Goal: Task Accomplishment & Management: Manage account settings

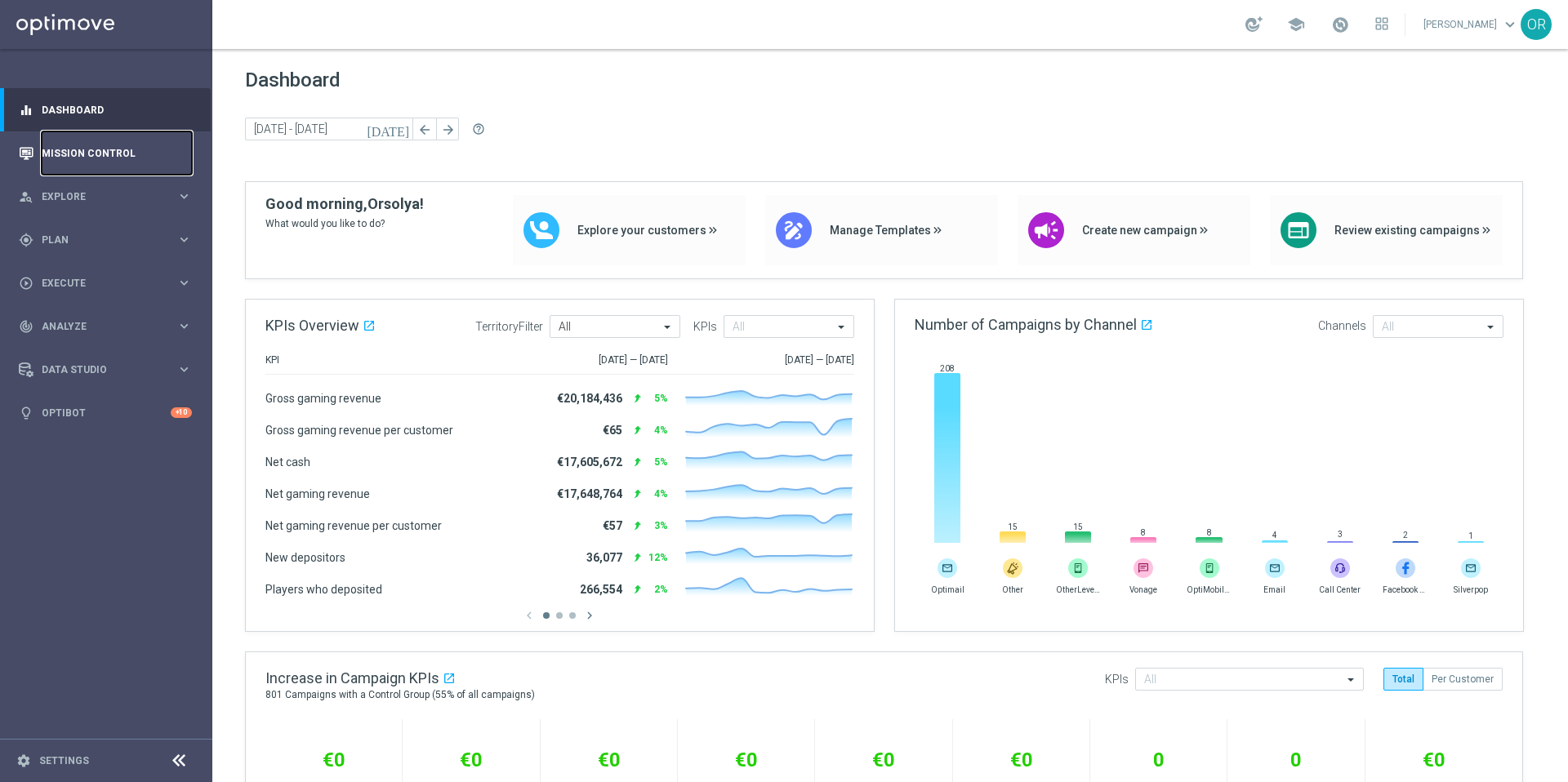
click at [115, 161] on link "Mission Control" at bounding box center [117, 153] width 151 height 44
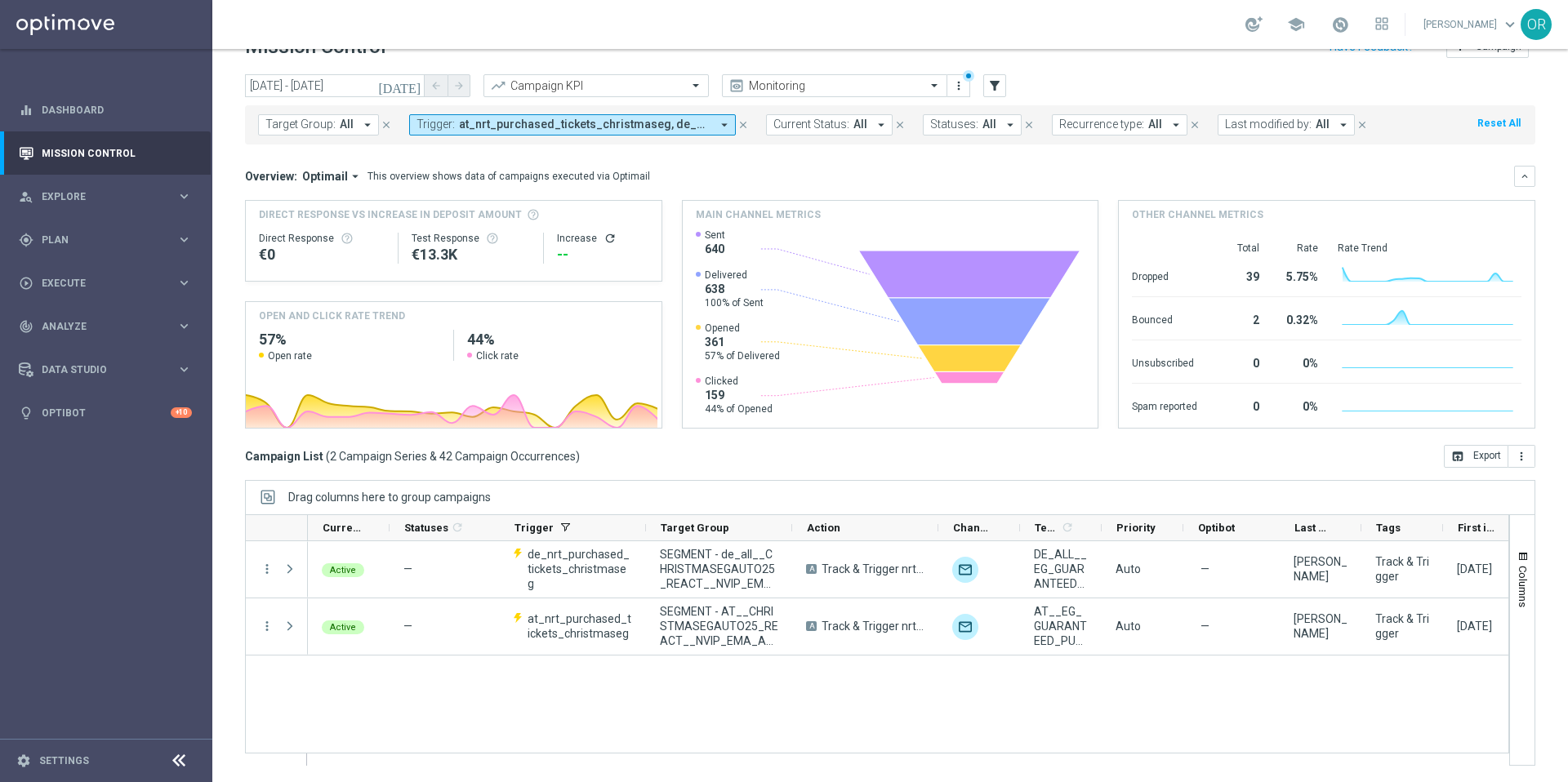
click at [674, 127] on span "at_nrt_purchased_tickets_christmaseg, de_nrt_purchased_tickets_christmaseg" at bounding box center [585, 124] width 252 height 14
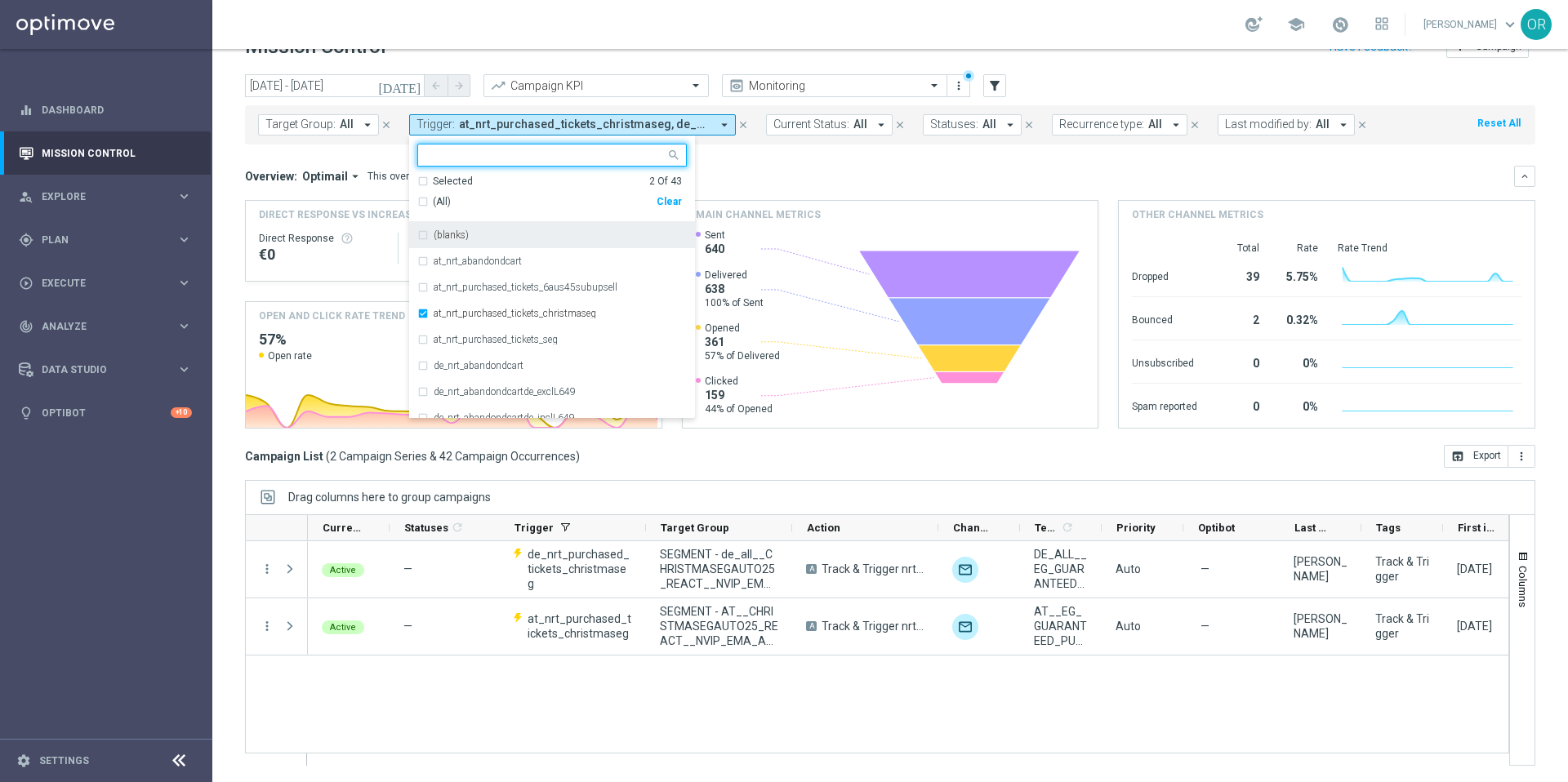
click at [747, 169] on div "Overview: Optimail arrow_drop_down This overview shows data of campaigns execut…" at bounding box center [879, 175] width 1268 height 15
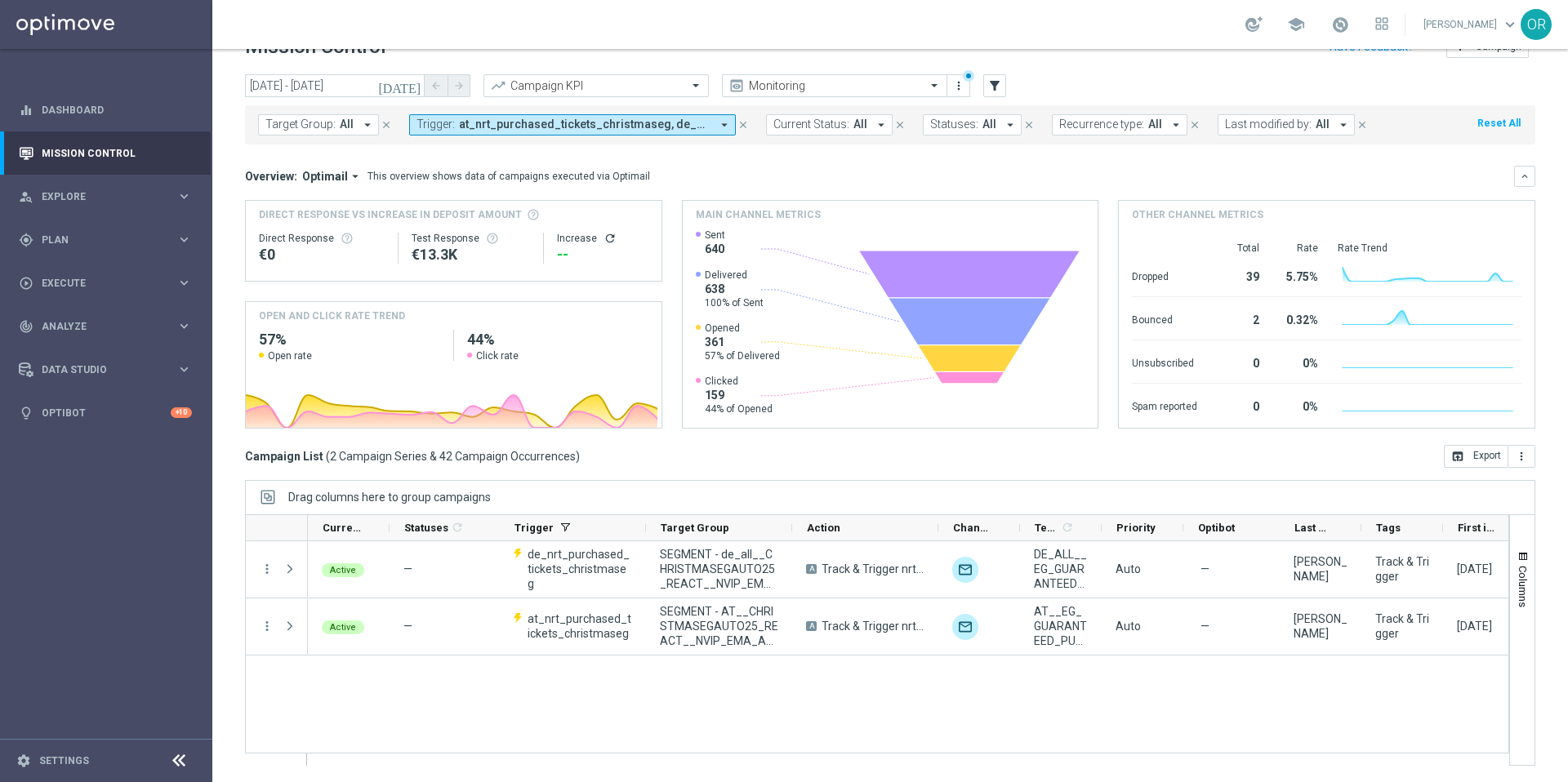
click at [415, 85] on icon "[DATE]" at bounding box center [401, 86] width 45 height 15
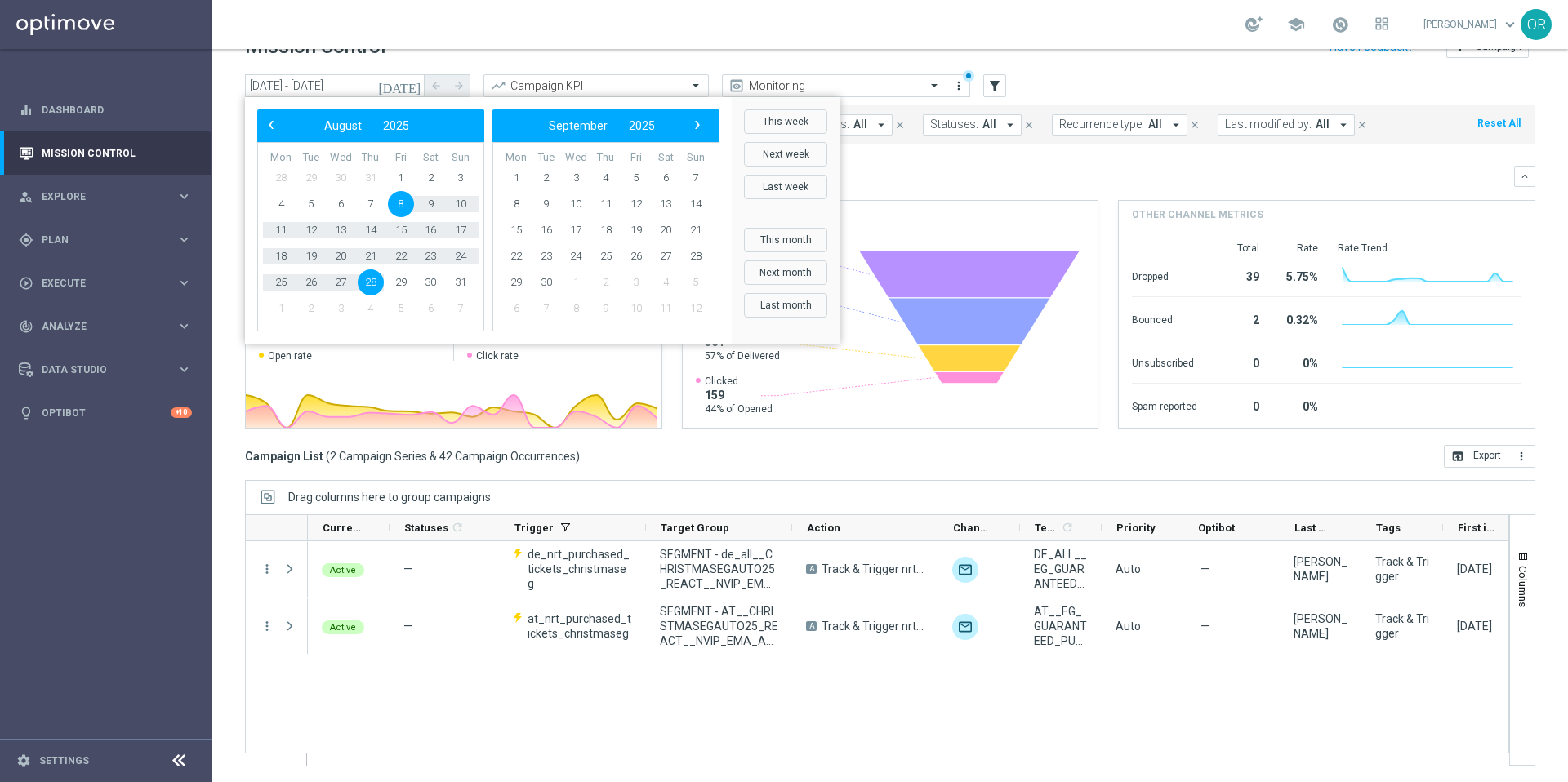
click at [401, 204] on span "8" at bounding box center [401, 204] width 27 height 27
click at [516, 178] on span "1" at bounding box center [516, 178] width 27 height 27
type input "[DATE] - [DATE]"
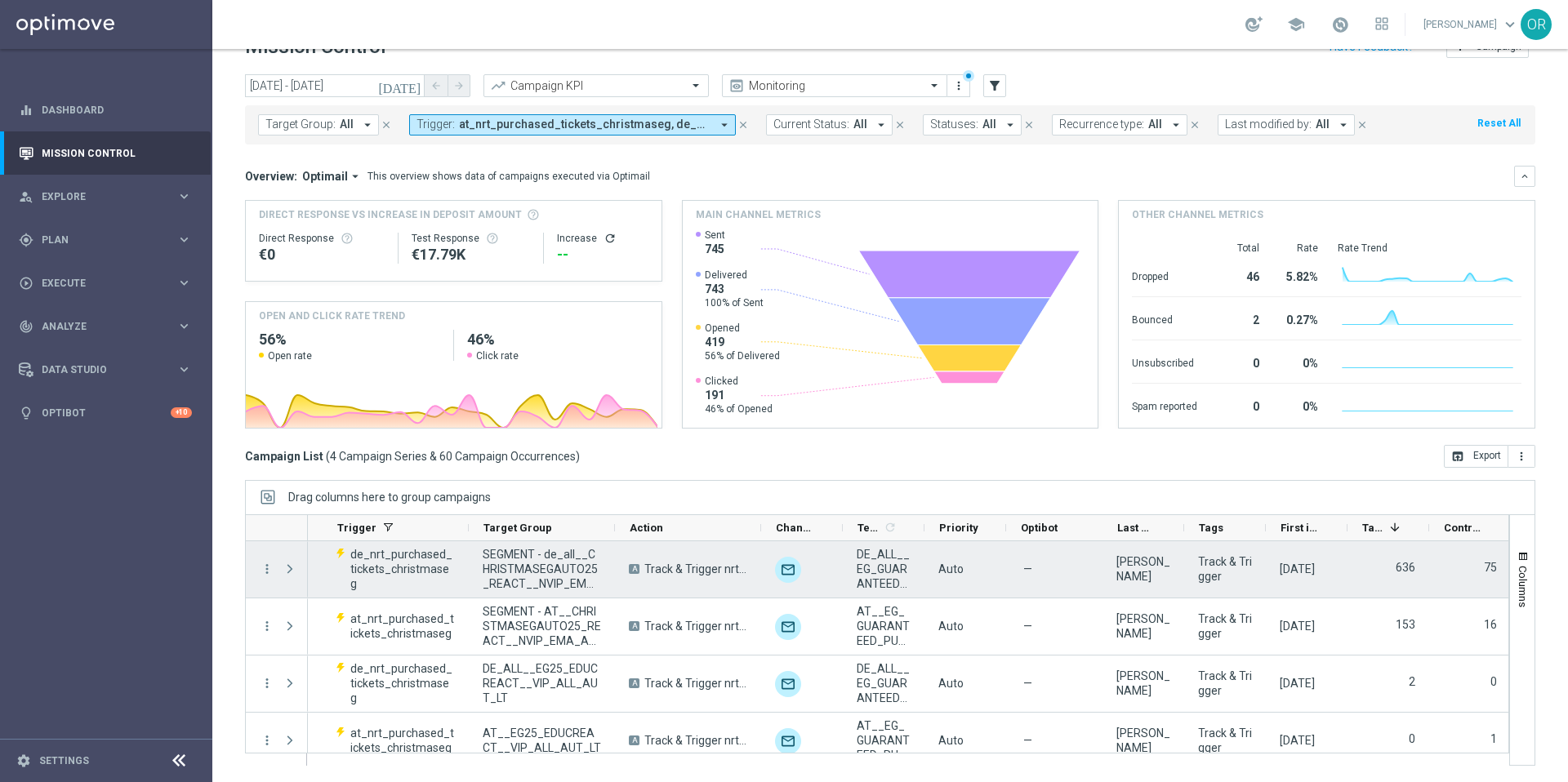
scroll to position [0, 203]
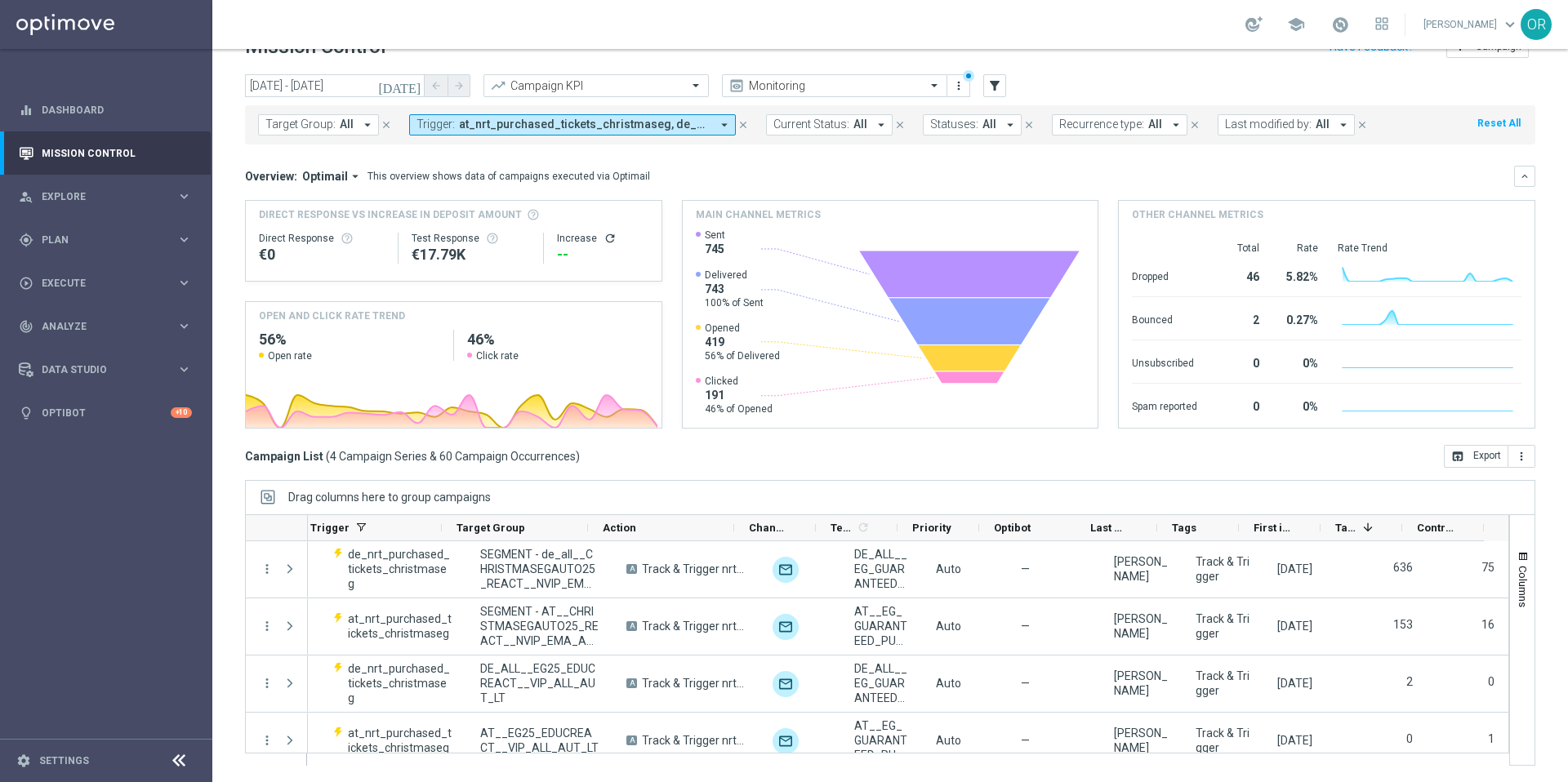
click at [575, 124] on span "at_nrt_purchased_tickets_christmaseg, de_nrt_purchased_tickets_christmaseg" at bounding box center [585, 124] width 252 height 14
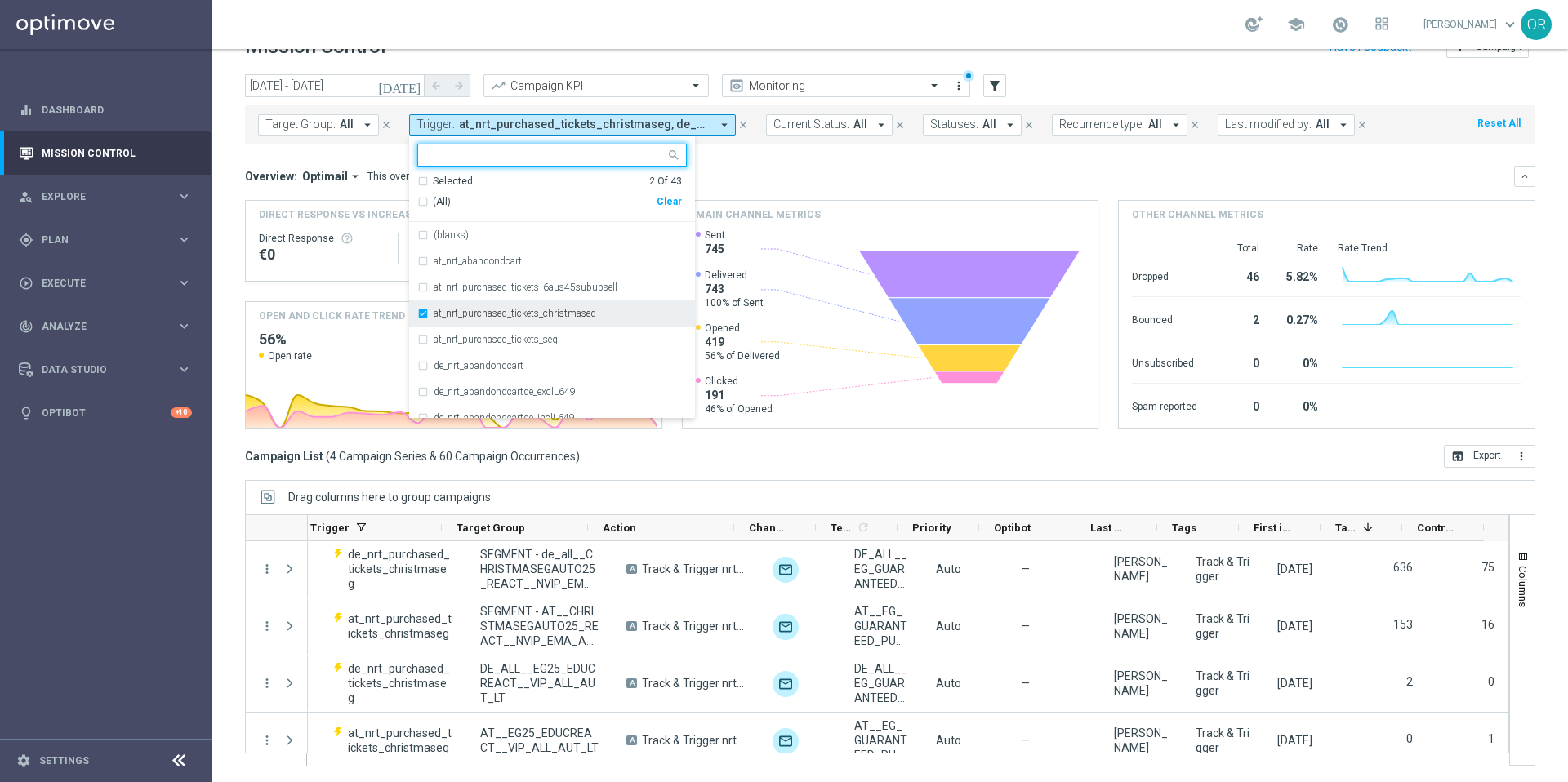
click at [419, 315] on div "at_nrt_purchased_tickets_christmaseg" at bounding box center [551, 313] width 270 height 27
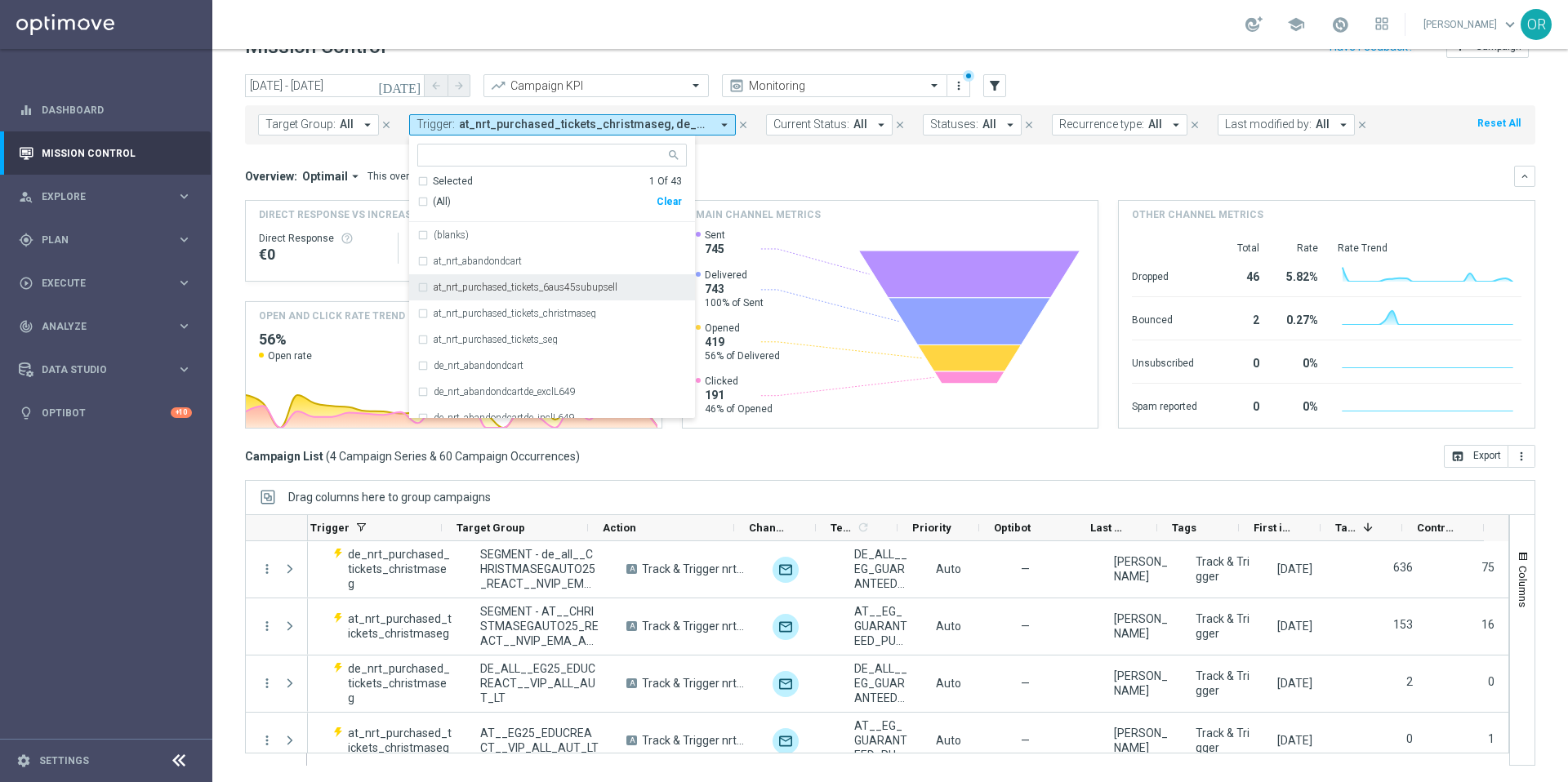
click at [420, 292] on div "at_nrt_purchased_tickets_6aus45subupsell" at bounding box center [551, 287] width 270 height 27
click at [419, 311] on div "de_nrt_purchased_tickets_EJsubupsell" at bounding box center [551, 311] width 270 height 27
click at [418, 292] on div "de_nrt_purchased_tickets_christmaseg" at bounding box center [551, 285] width 270 height 27
click at [730, 154] on mini-dashboard "Overview: Optimail arrow_drop_down This overview shows data of campaigns execut…" at bounding box center [889, 294] width 1290 height 300
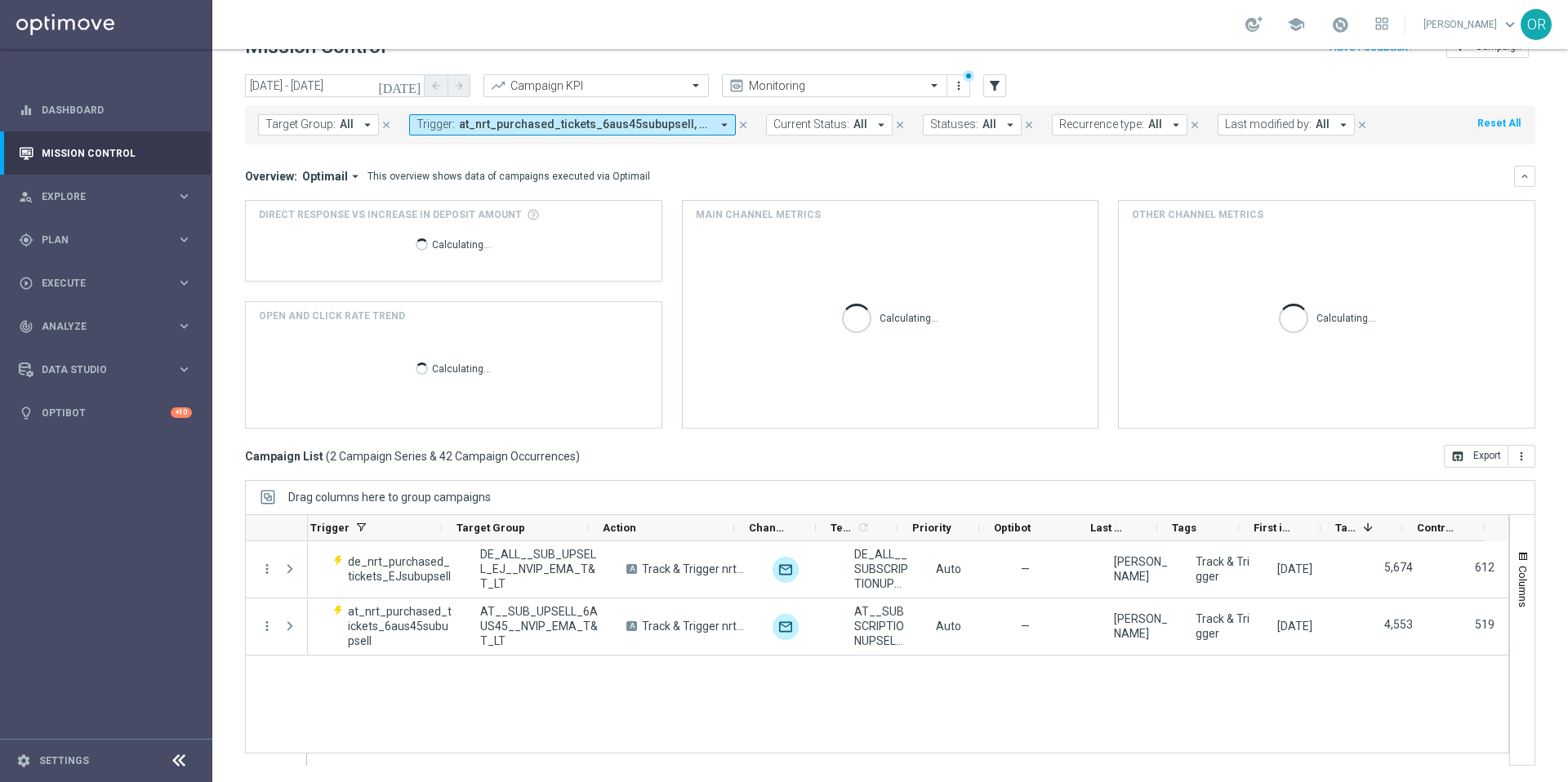
scroll to position [0, 190]
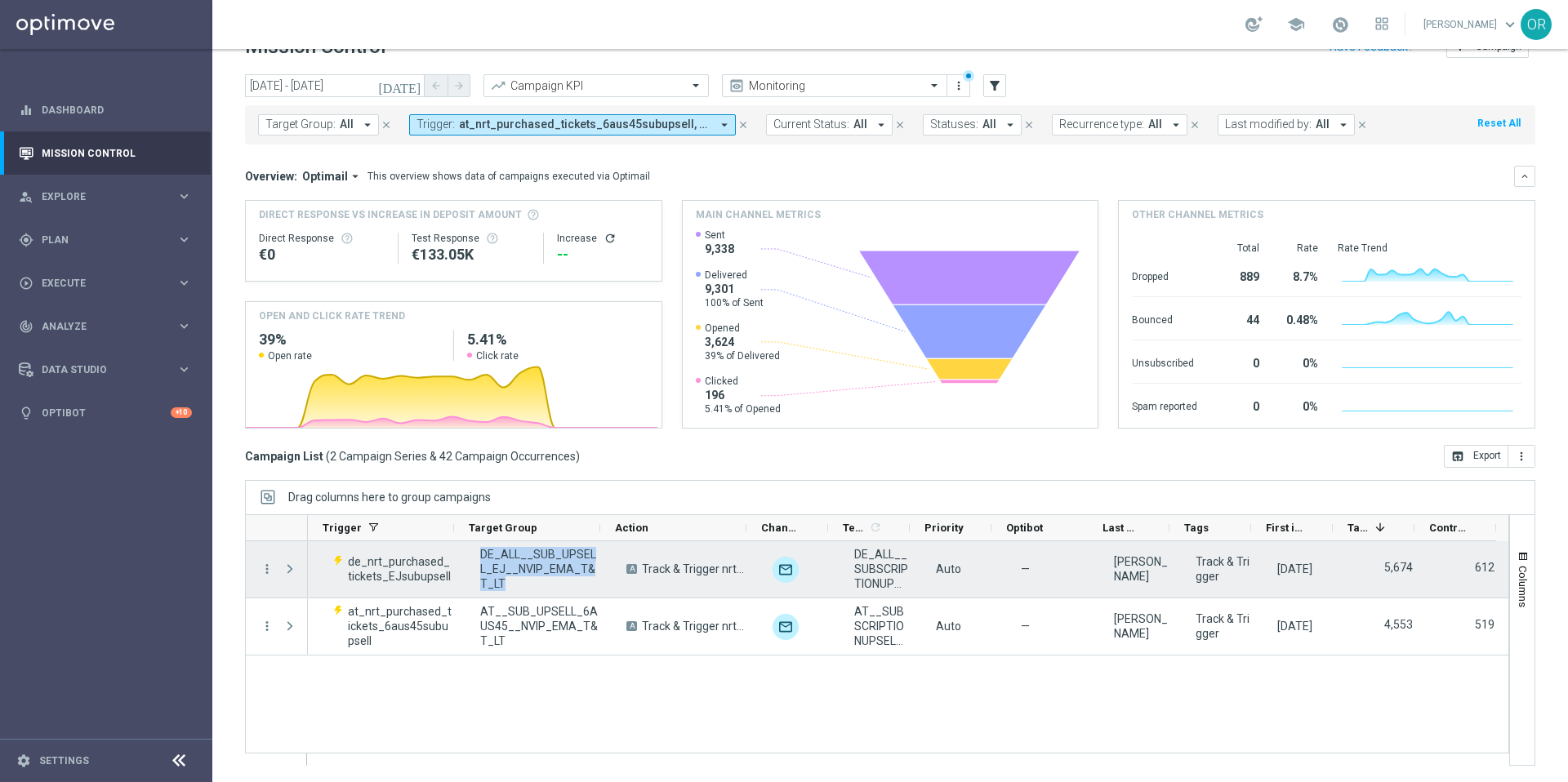
drag, startPoint x: 479, startPoint y: 583, endPoint x: 470, endPoint y: 550, distance: 34.2
click at [480, 550] on span "DE_ALL__SUB_UPSELL_EJ__NVIP_EMA_T&T_LT" at bounding box center [539, 569] width 118 height 44
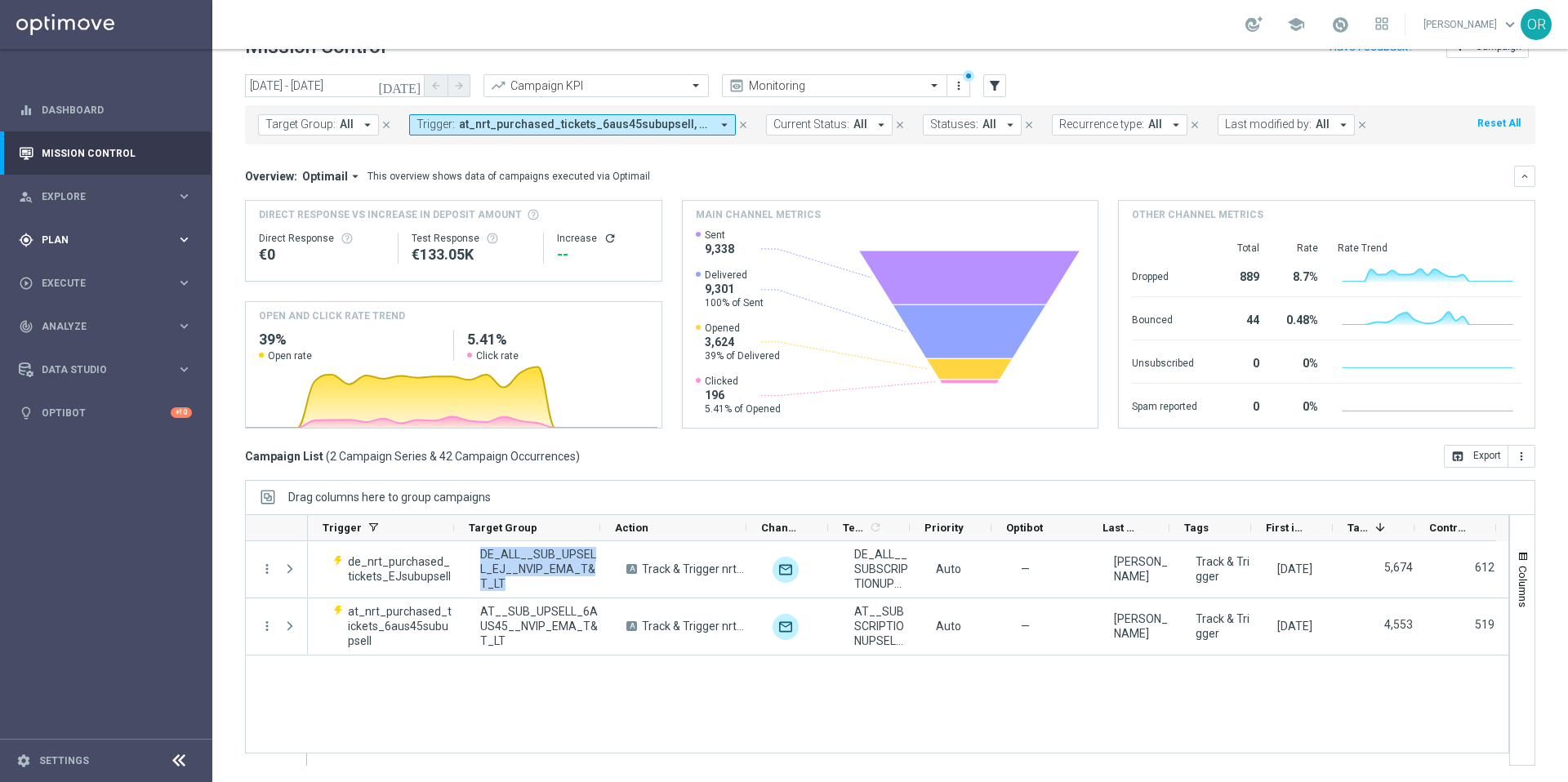
click at [92, 244] on span "Plan" at bounding box center [109, 240] width 134 height 9
click at [92, 273] on link "Target Groups" at bounding box center [106, 273] width 128 height 13
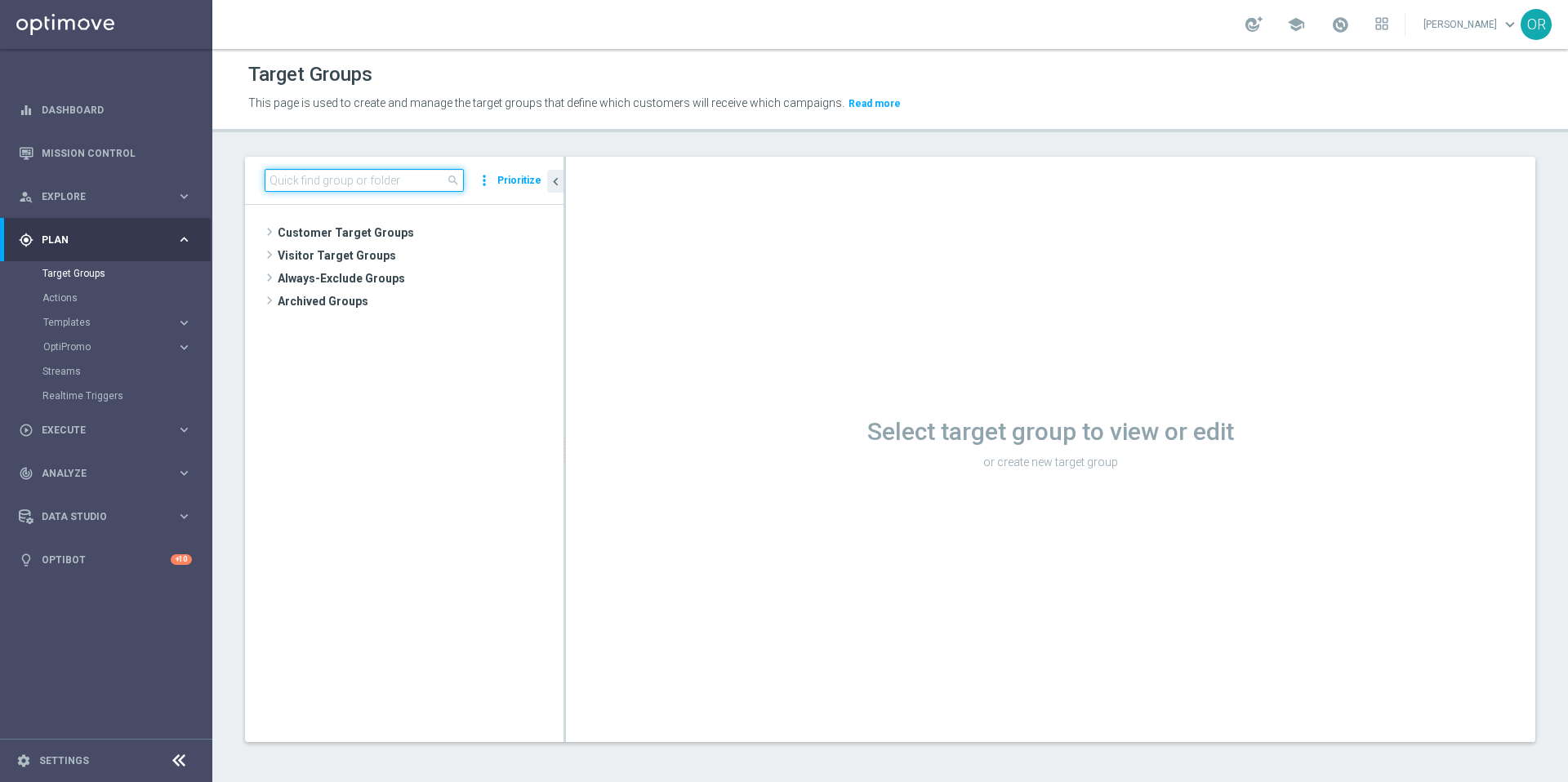
click at [400, 184] on input at bounding box center [364, 180] width 199 height 23
paste input "DE_ALL__SUB_UPSELL_EJ__NVIP_EMA_T&T_LT"
type input "DE_ALL__SUB_UPSELL_EJ__NVIP_EMA_T&T_LT"
click at [409, 309] on span "DE_ALL__SUB_UPSELL_EJ__NVIP_EMA_T&T_LT" at bounding box center [436, 302] width 183 height 14
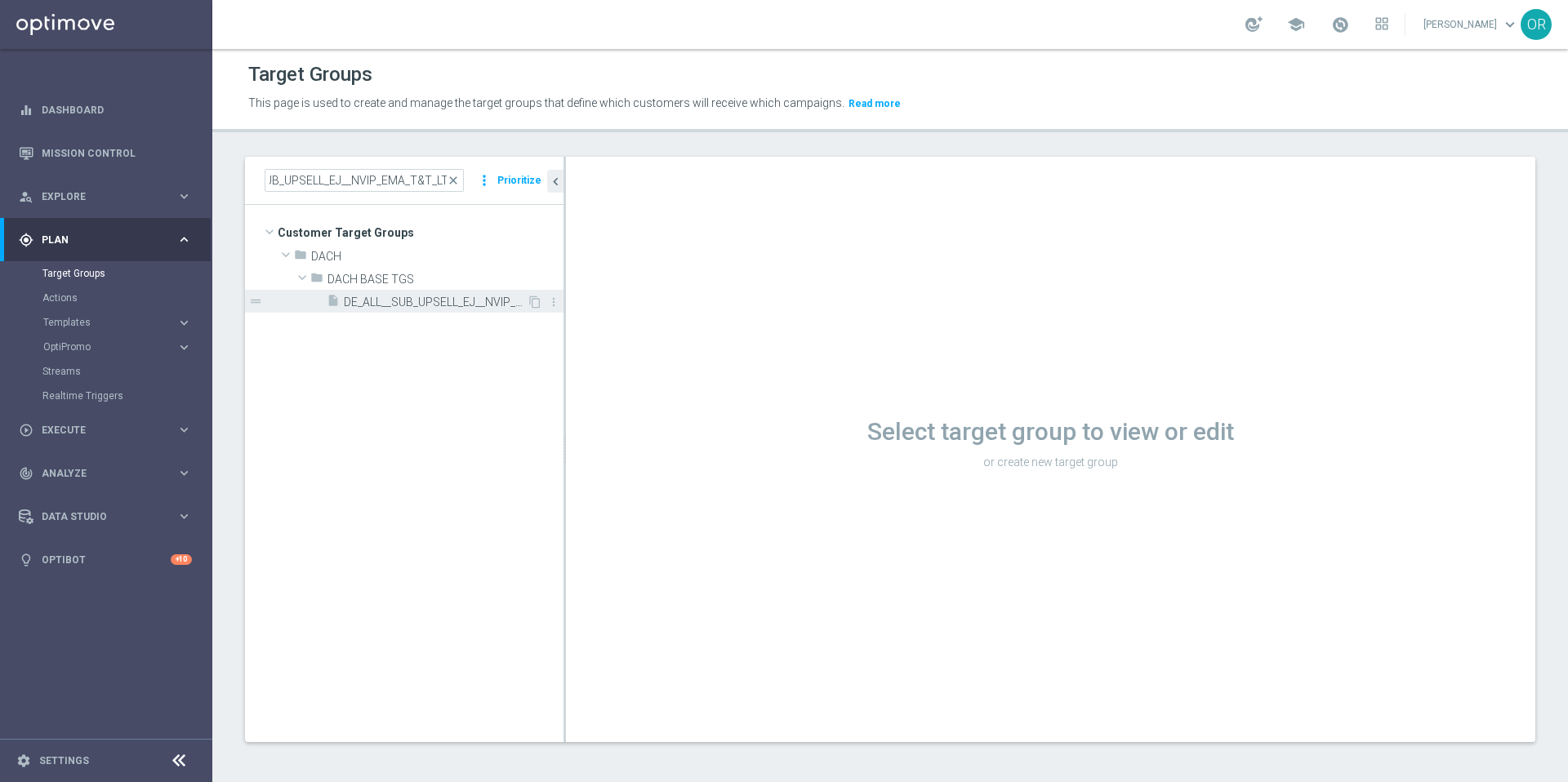
scroll to position [0, 0]
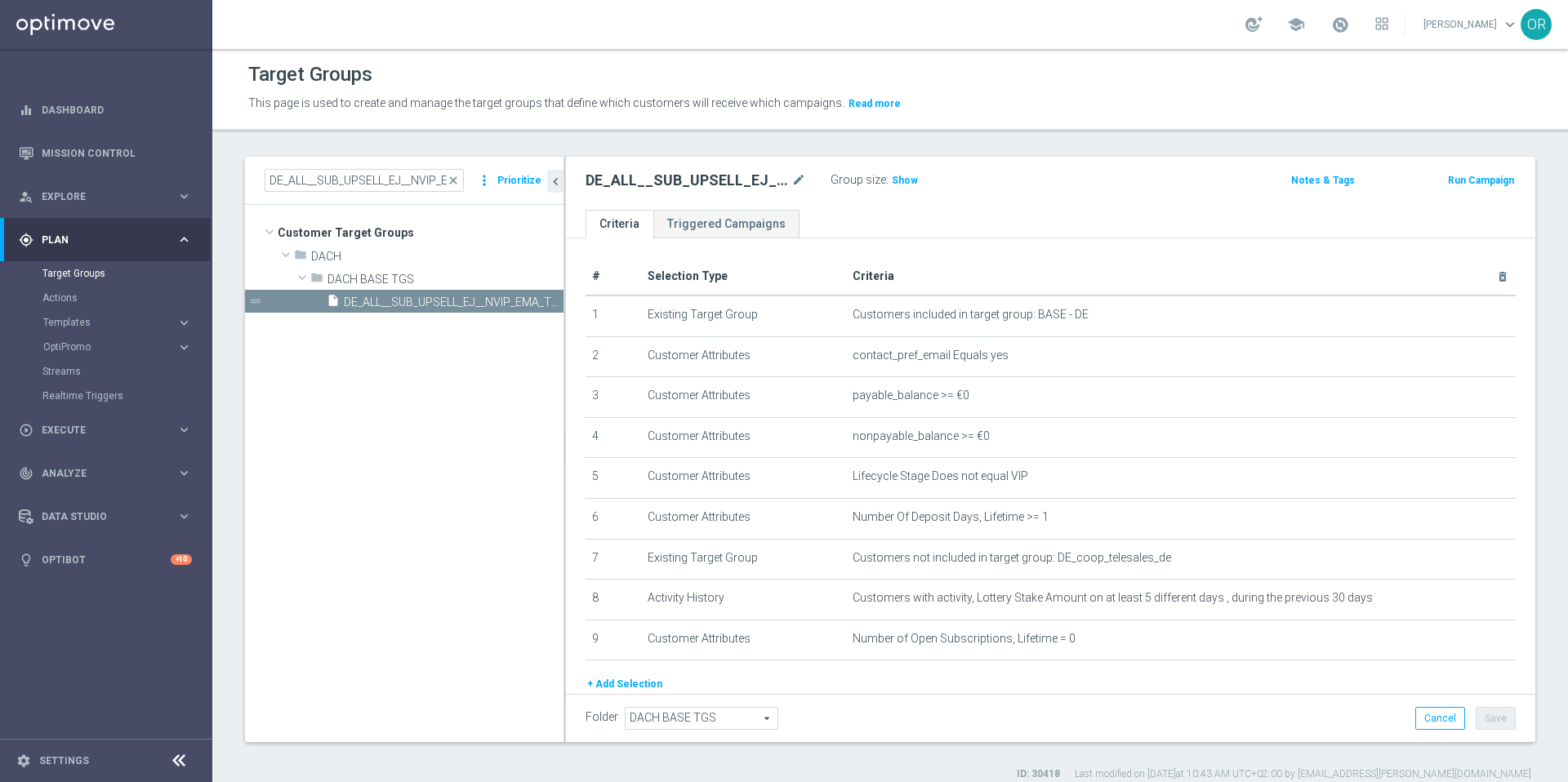
click at [640, 684] on button "+ Add Selection" at bounding box center [625, 684] width 79 height 18
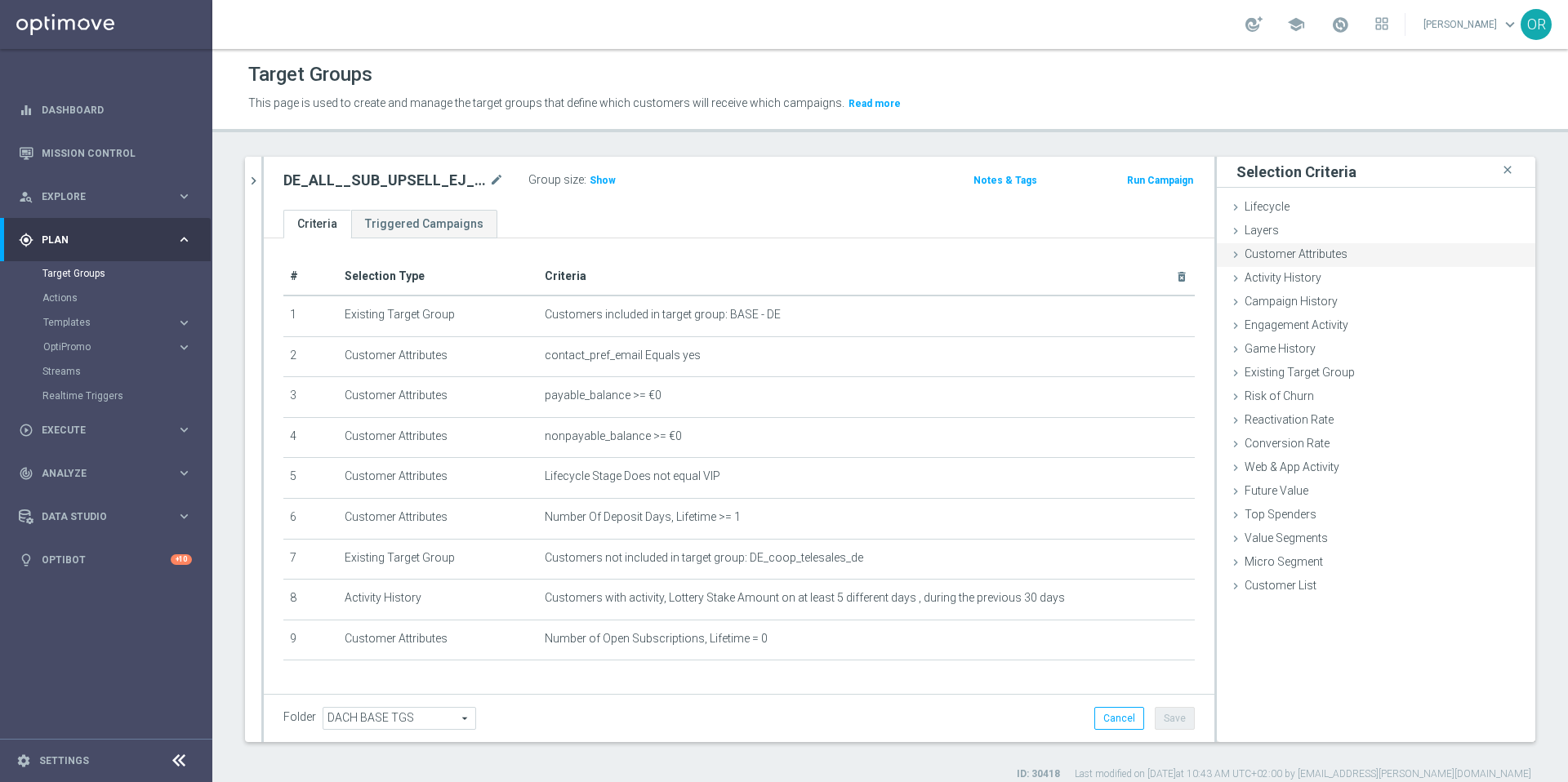
click at [1306, 257] on span "Customer Attributes" at bounding box center [1296, 253] width 103 height 13
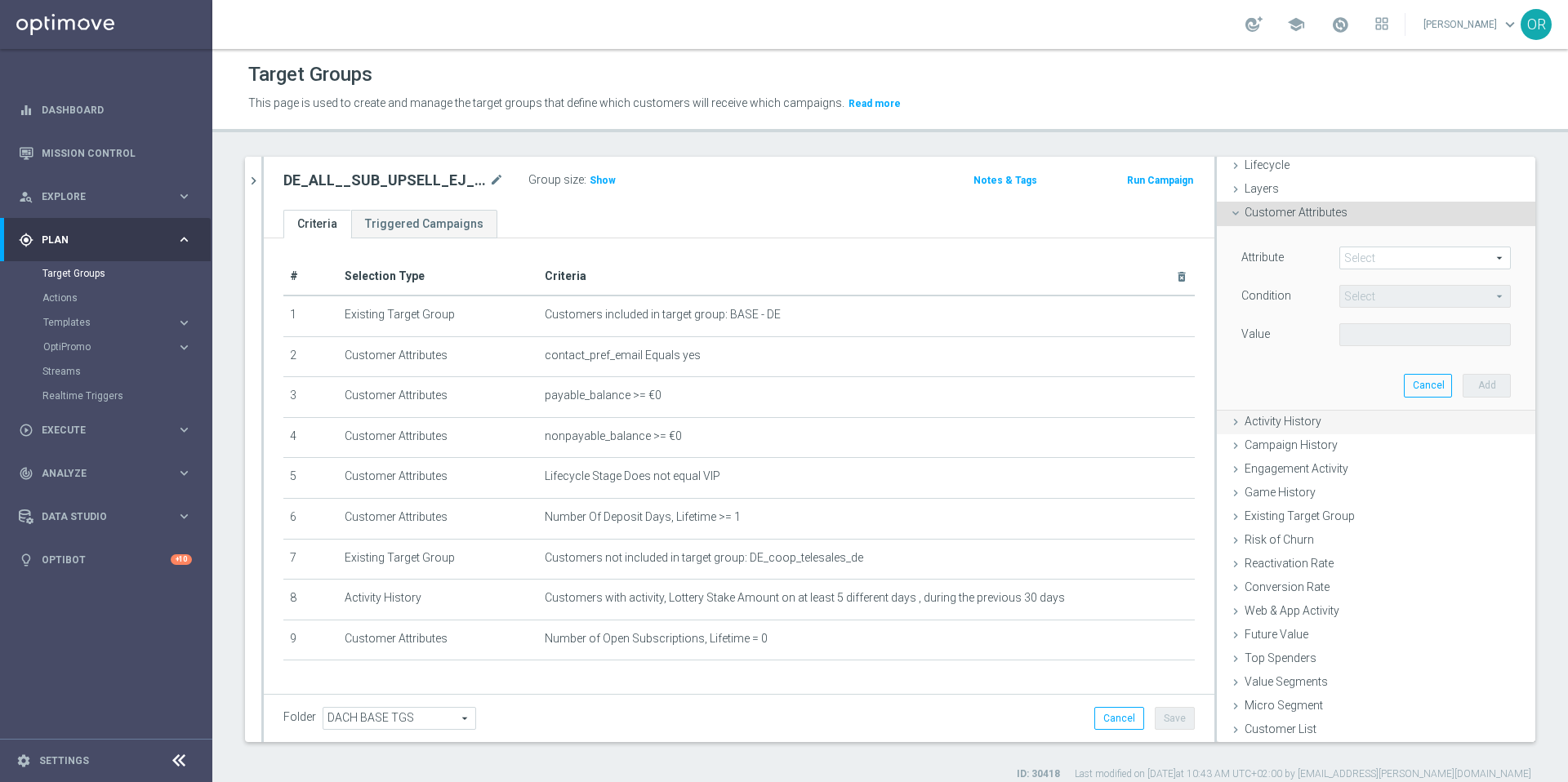
scroll to position [43, 0]
click at [1346, 252] on span at bounding box center [1424, 257] width 169 height 21
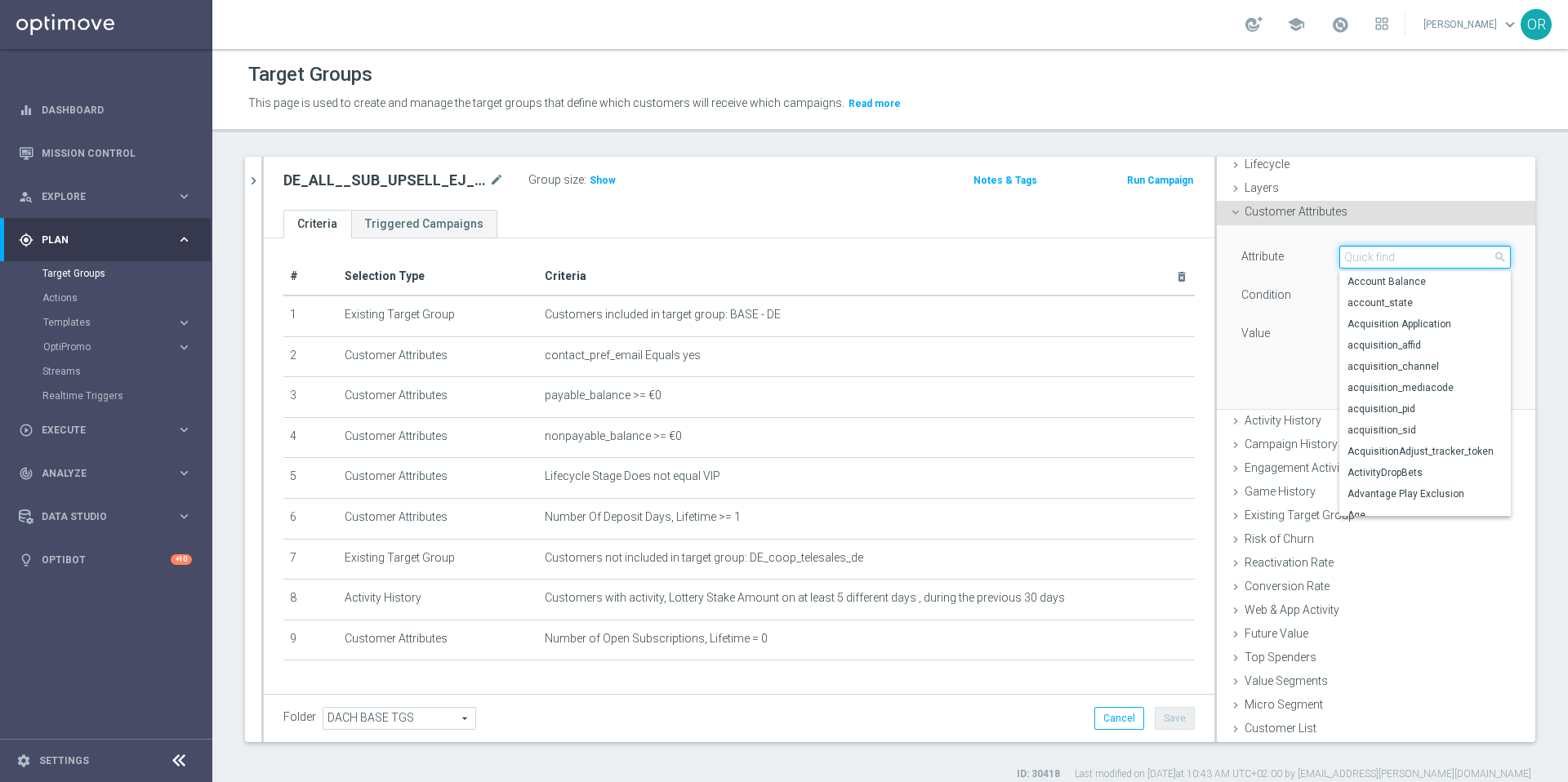
click at [1346, 252] on input "search" at bounding box center [1425, 257] width 171 height 23
type input "cust"
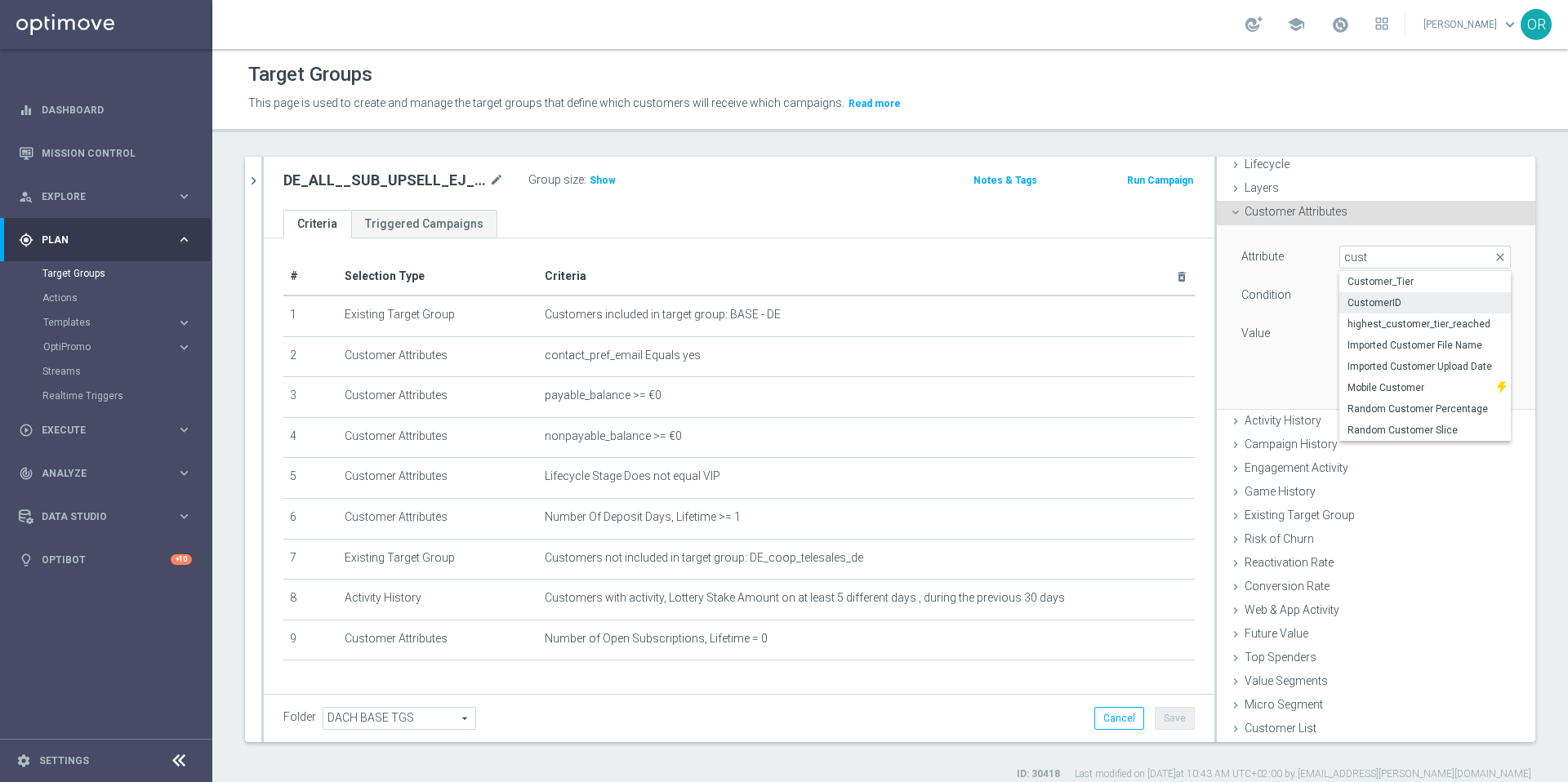
click at [1371, 305] on span "CustomerID" at bounding box center [1424, 302] width 155 height 13
type input "CustomerID"
type input "Equals"
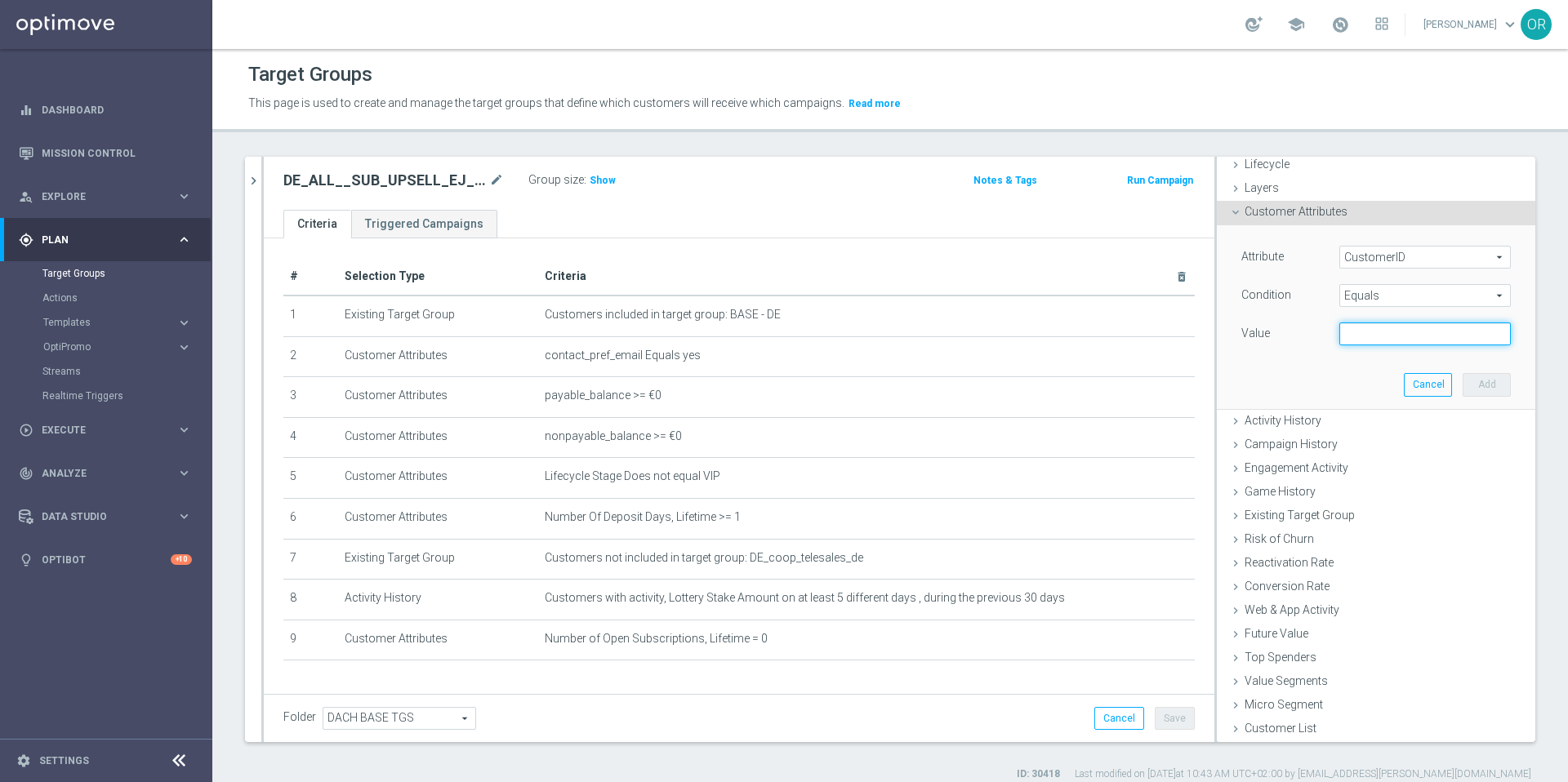
click at [1357, 332] on input "text" at bounding box center [1425, 334] width 171 height 23
paste input "19612234"
type input "19612234"
click at [371, 184] on h2 "DE_ALL__SUB_UPSELL_EJ__NVIP_EMA_T&T_LT" at bounding box center [384, 180] width 203 height 20
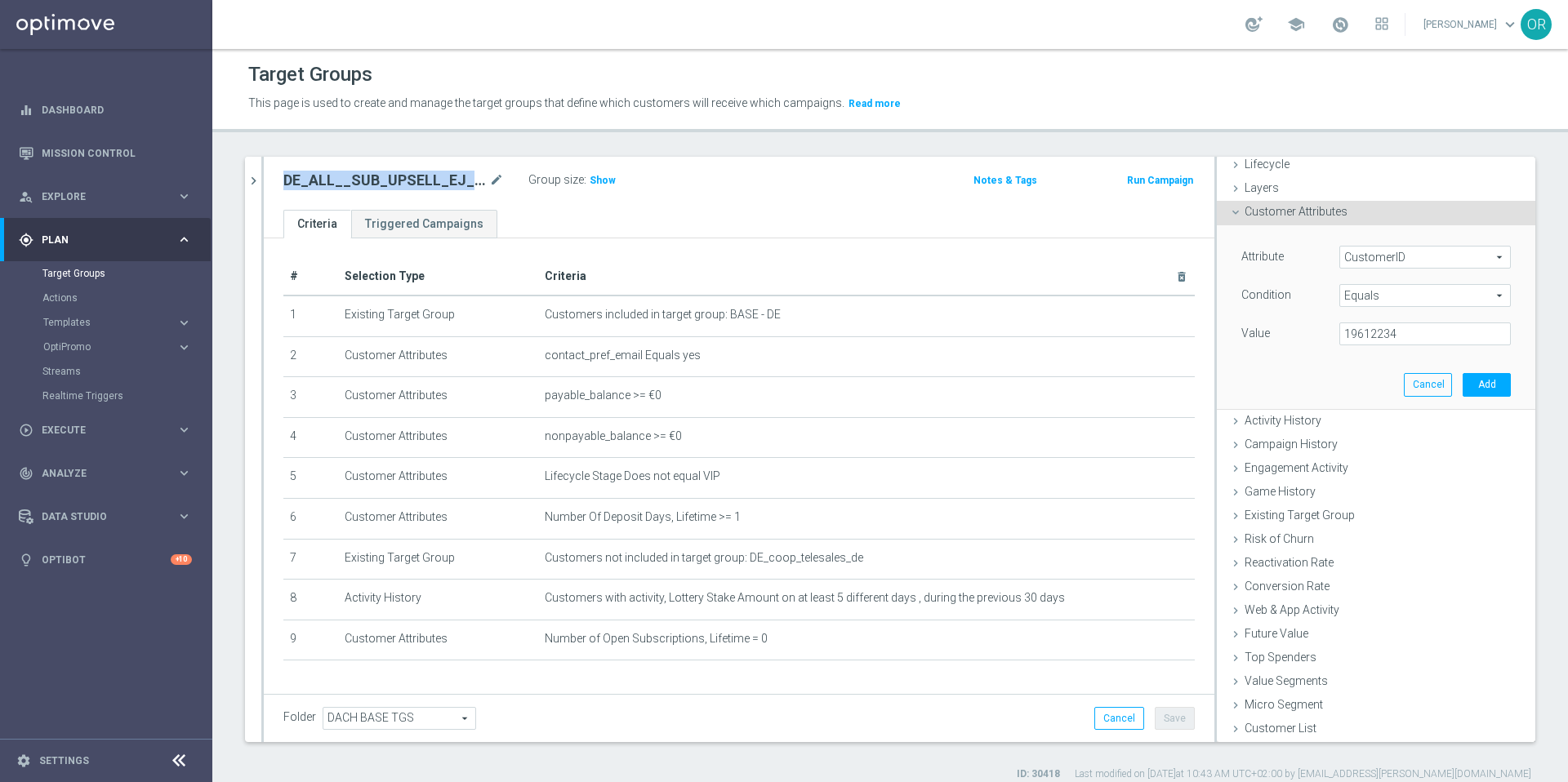
click at [371, 184] on h2 "DE_ALL__SUB_UPSELL_EJ__NVIP_EMA_T&T_LT" at bounding box center [384, 180] width 203 height 20
copy div "DE_ALL__SUB_UPSELL_EJ__NVIP_EMA_T&T_LT"
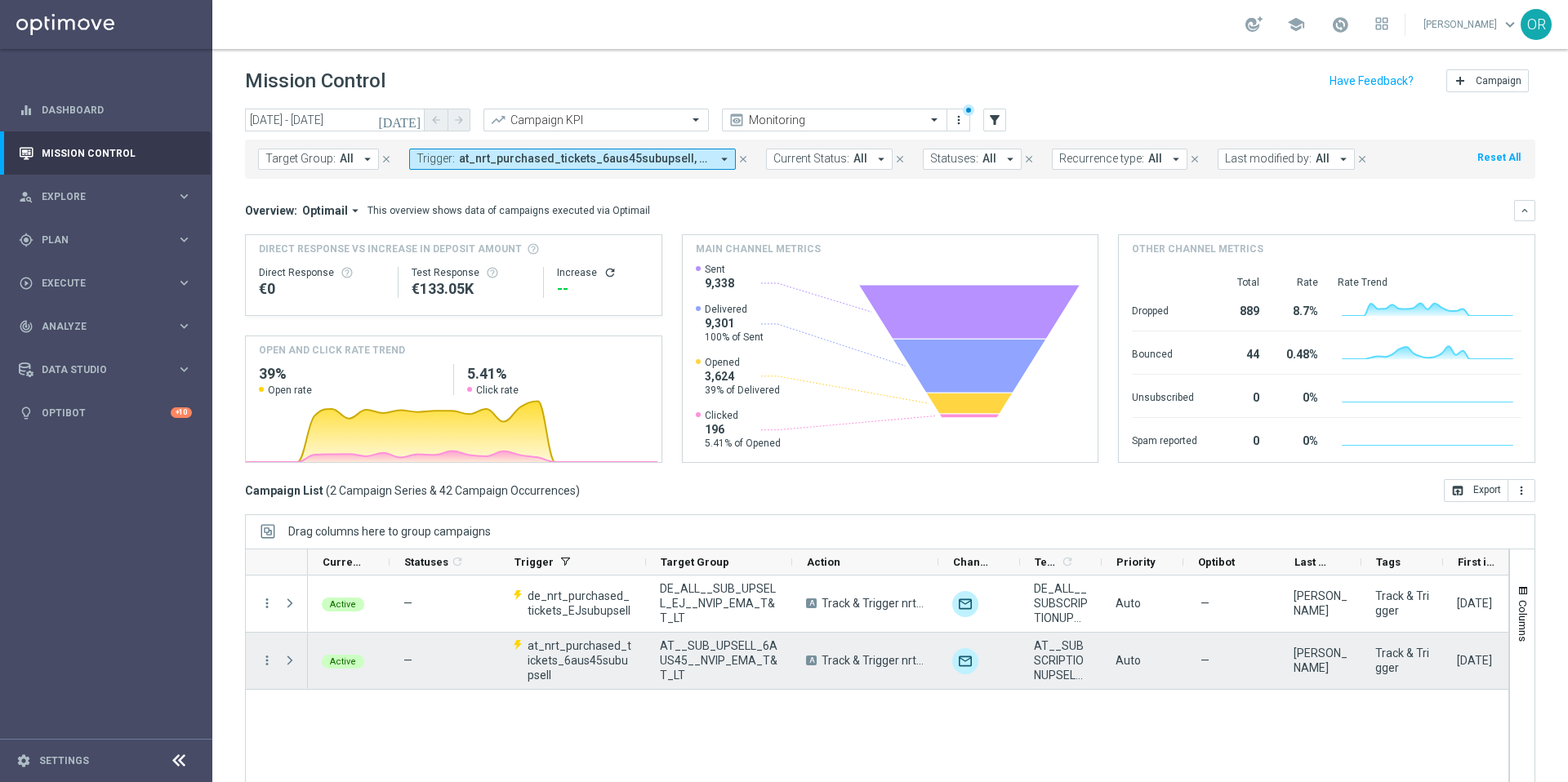
click at [698, 655] on span "AT__SUB_UPSELL_6AUS45__NVIP_EMA_T&T_LT" at bounding box center [719, 661] width 118 height 44
drag, startPoint x: 671, startPoint y: 672, endPoint x: 663, endPoint y: 641, distance: 32.0
click at [663, 641] on span "AT__SUB_UPSELL_6AUS45__NVIP_EMA_T&T_LT" at bounding box center [719, 661] width 118 height 44
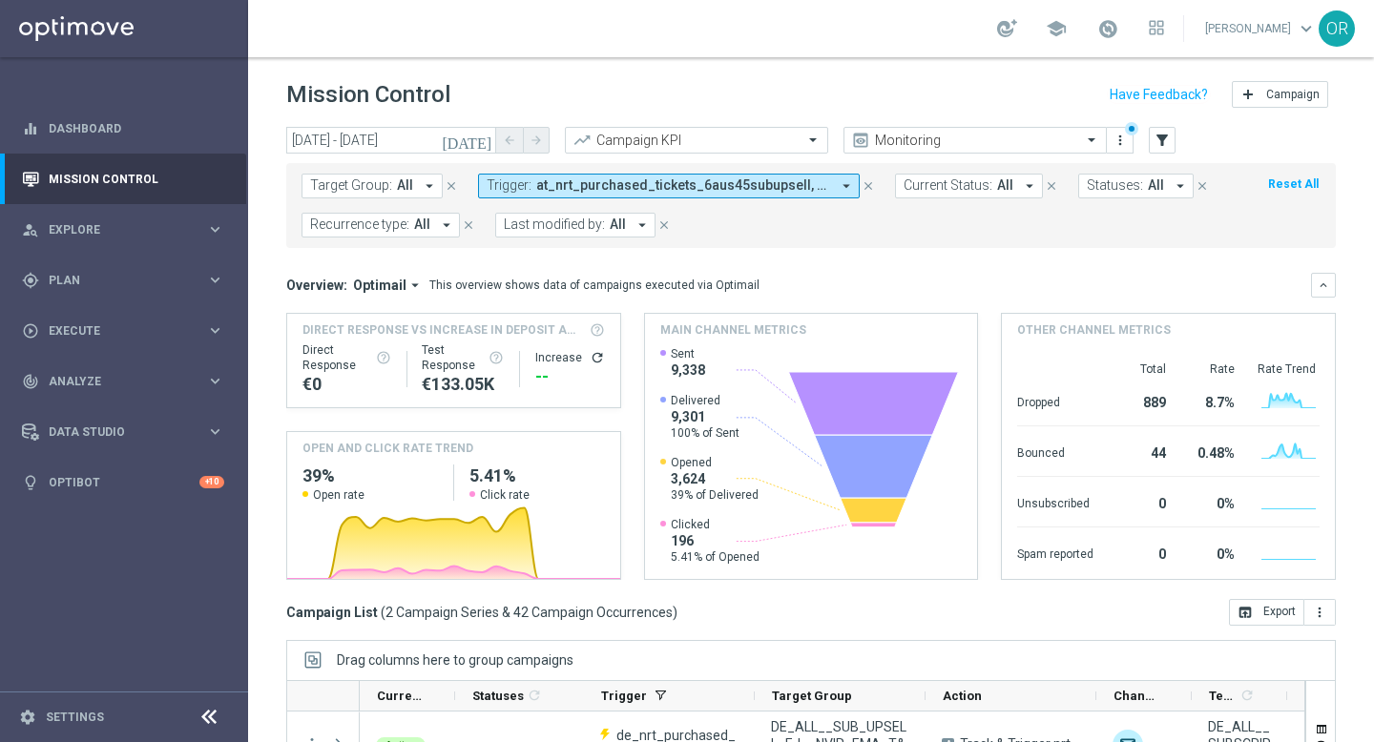
click at [573, 189] on span "at_nrt_purchased_tickets_6aus45subupsell, de_nrt_purchased_tickets_EJsubupsell" at bounding box center [683, 185] width 294 height 16
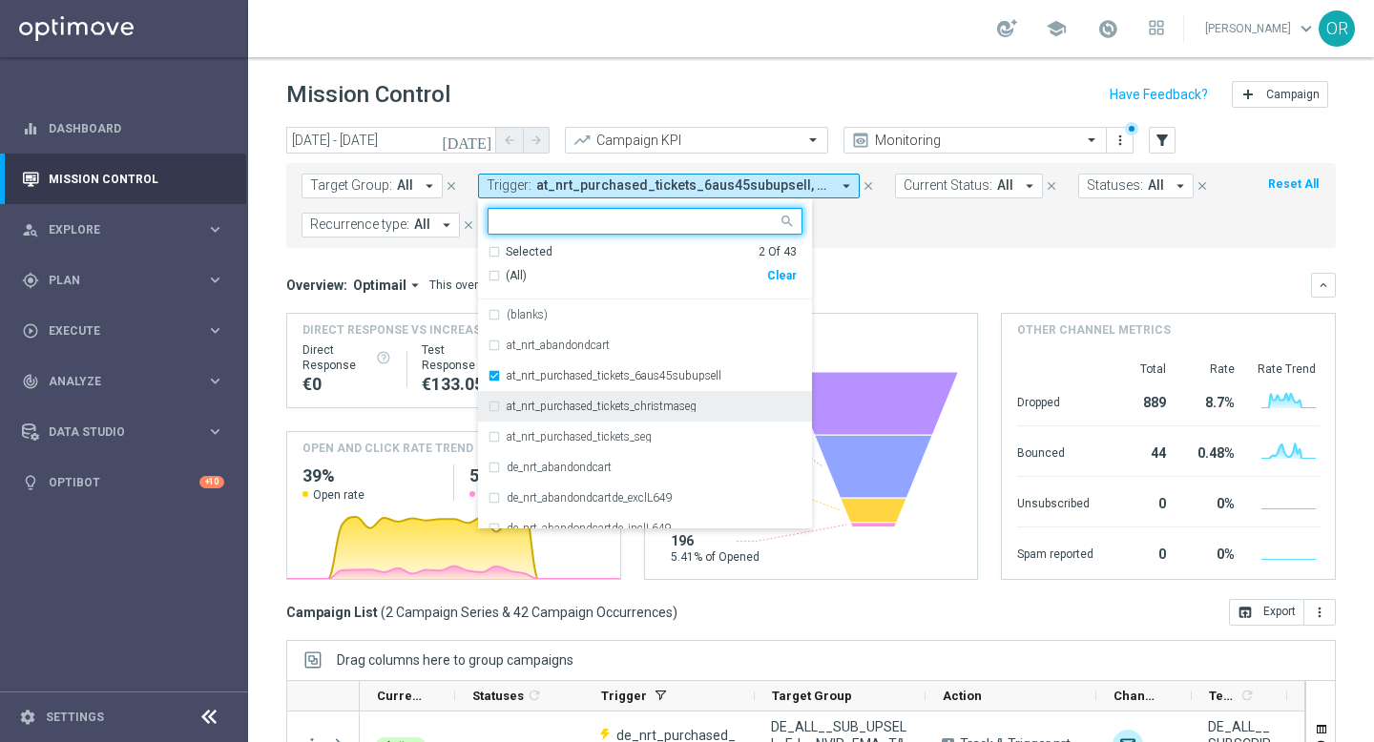
click at [487, 412] on div "at_nrt_purchased_tickets_christmaseg" at bounding box center [644, 406] width 315 height 31
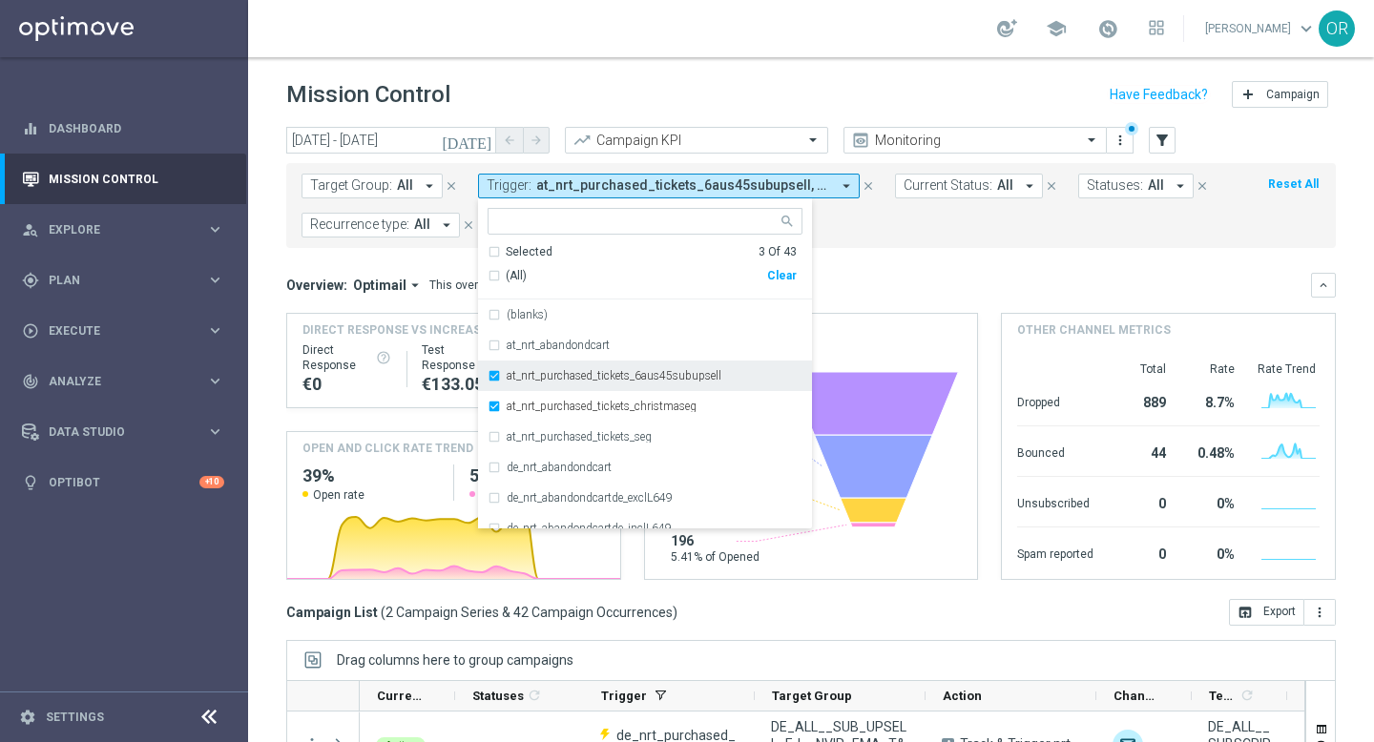
click at [489, 376] on div "at_nrt_purchased_tickets_6aus45subupsell" at bounding box center [644, 376] width 315 height 31
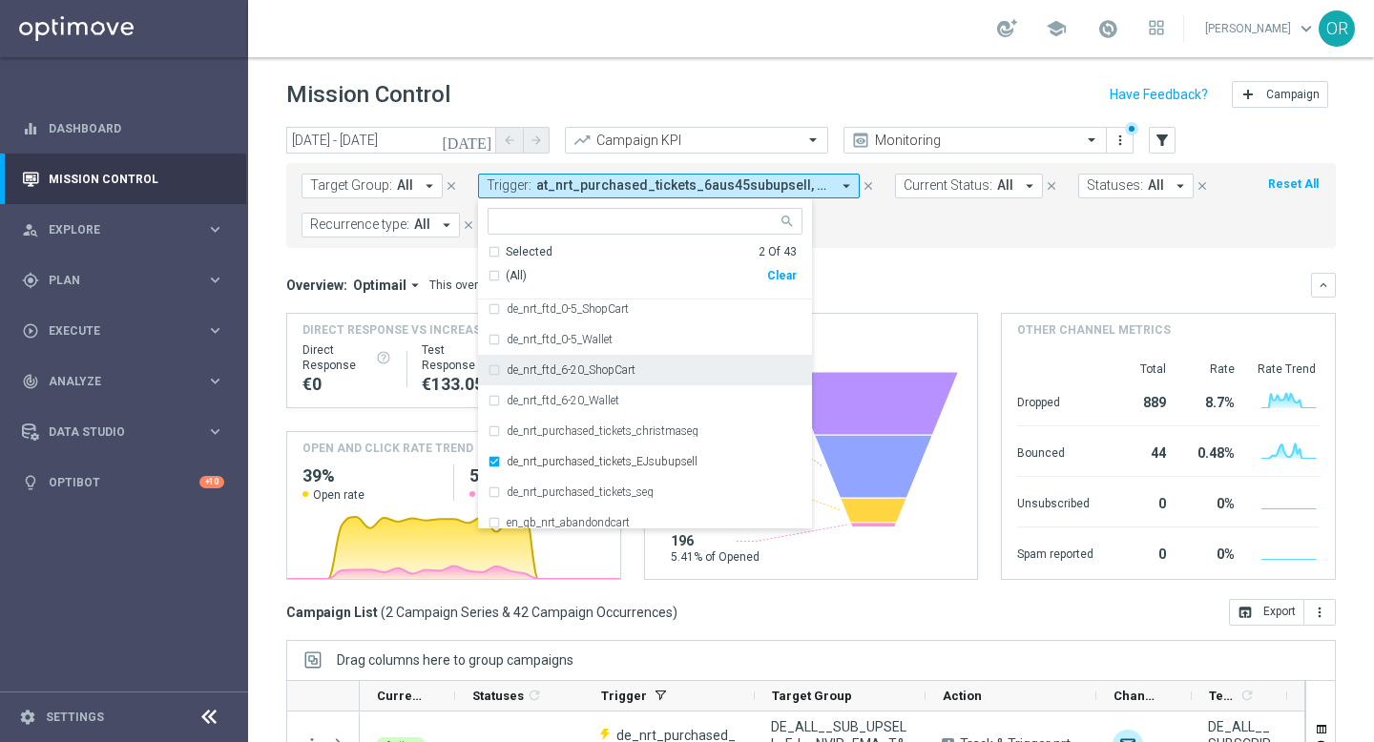
scroll to position [261, 0]
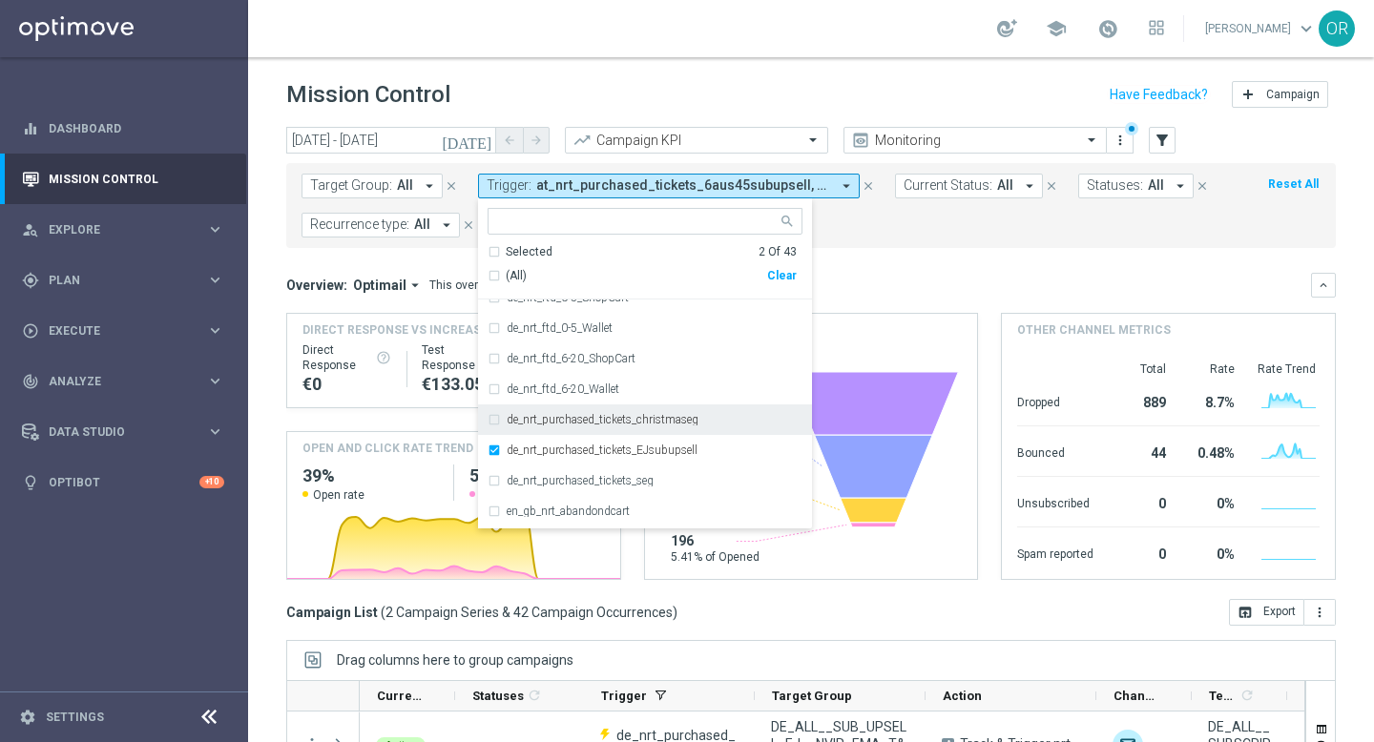
click at [494, 420] on div "de_nrt_purchased_tickets_christmaseg" at bounding box center [644, 419] width 315 height 31
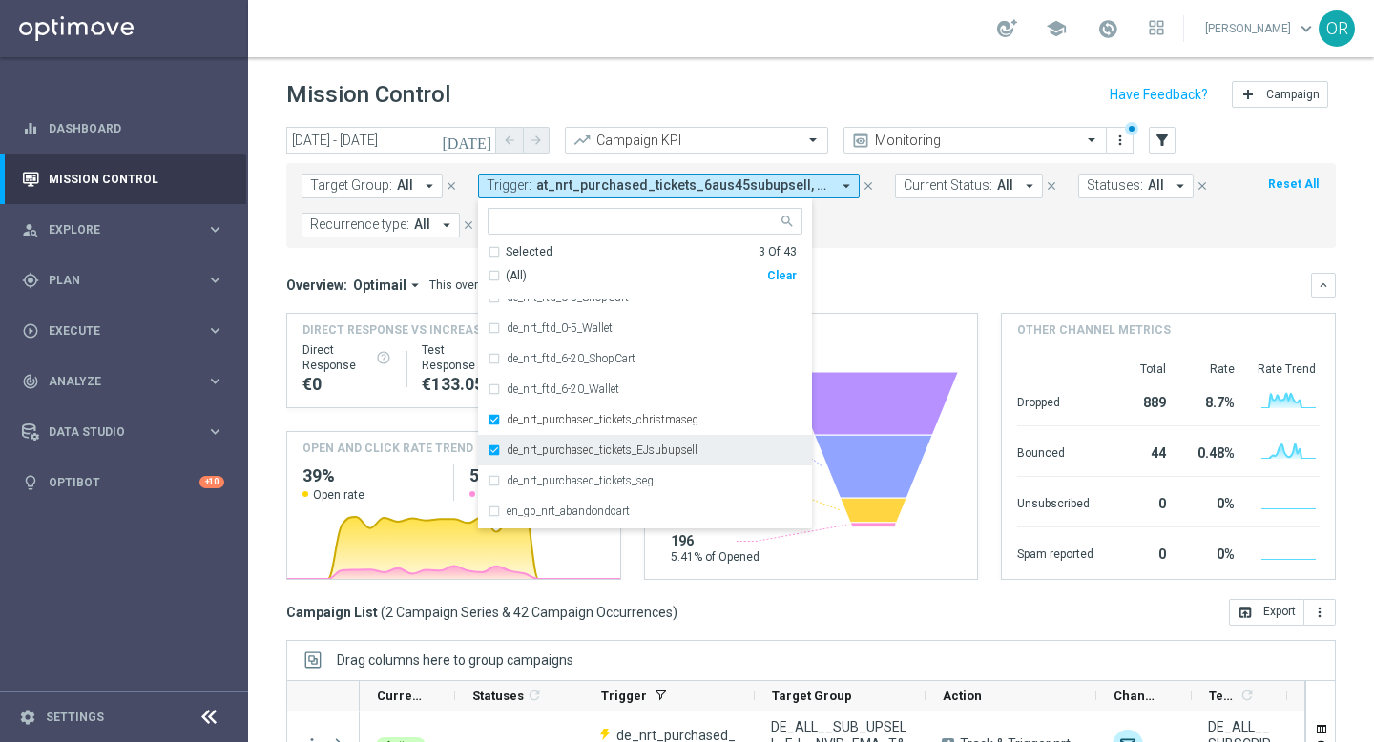
click at [493, 454] on div "de_nrt_purchased_tickets_EJsubupsell" at bounding box center [644, 450] width 315 height 31
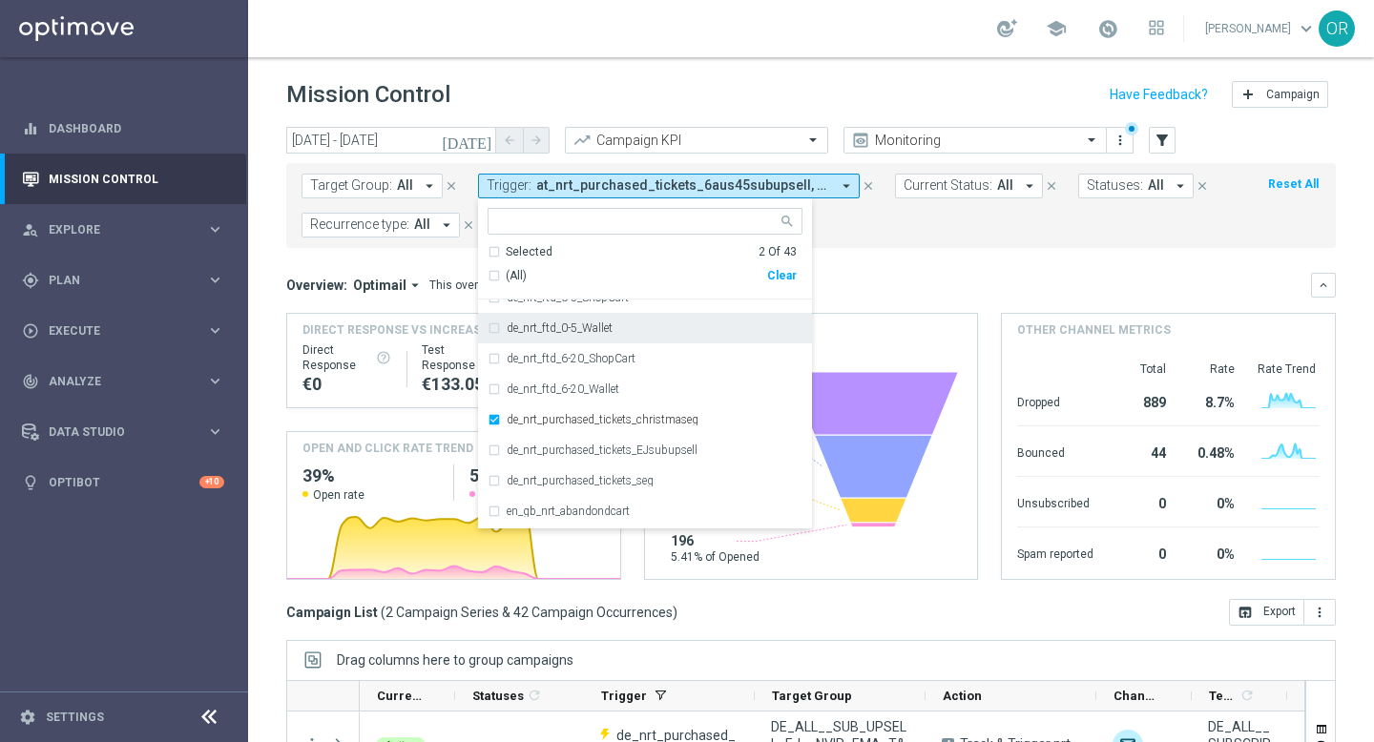
click at [875, 271] on mini-dashboard "Overview: Optimail arrow_drop_down This overview shows data of campaigns execut…" at bounding box center [810, 423] width 1049 height 351
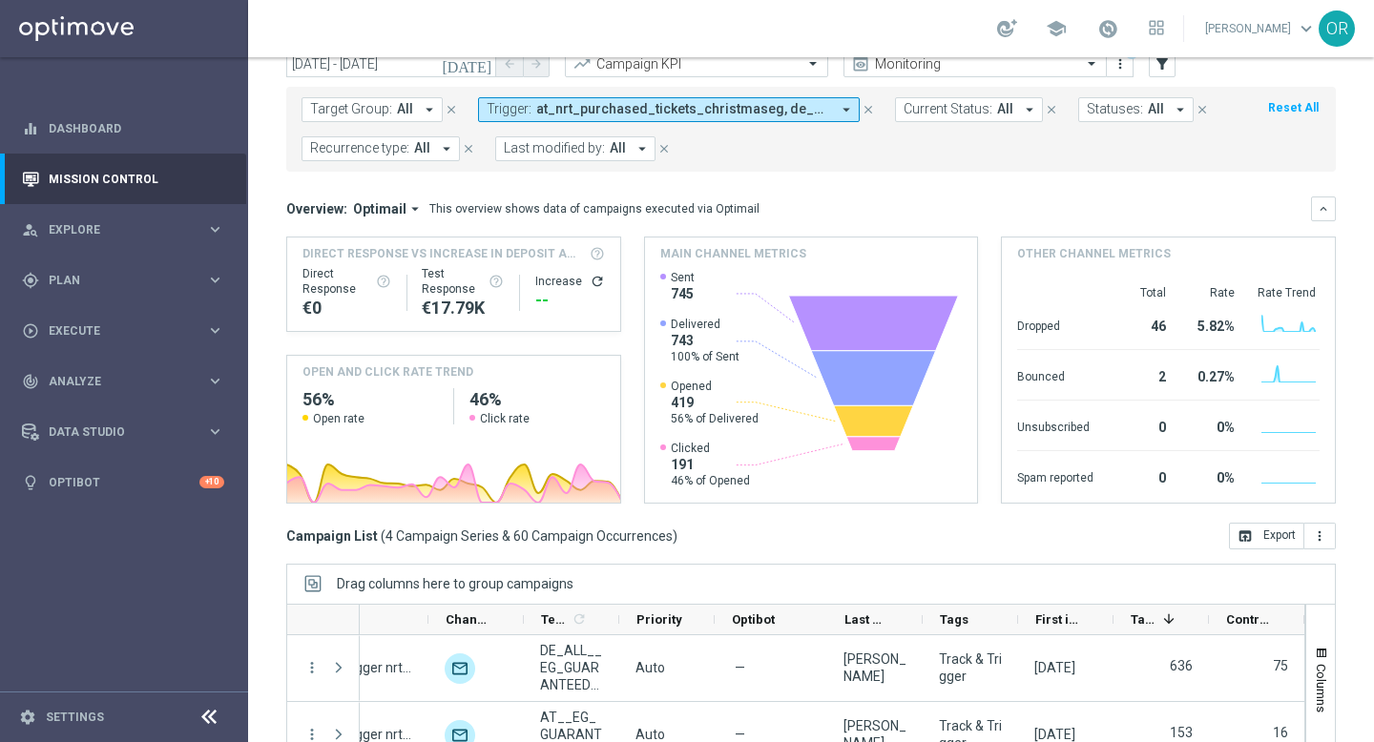
scroll to position [251, 0]
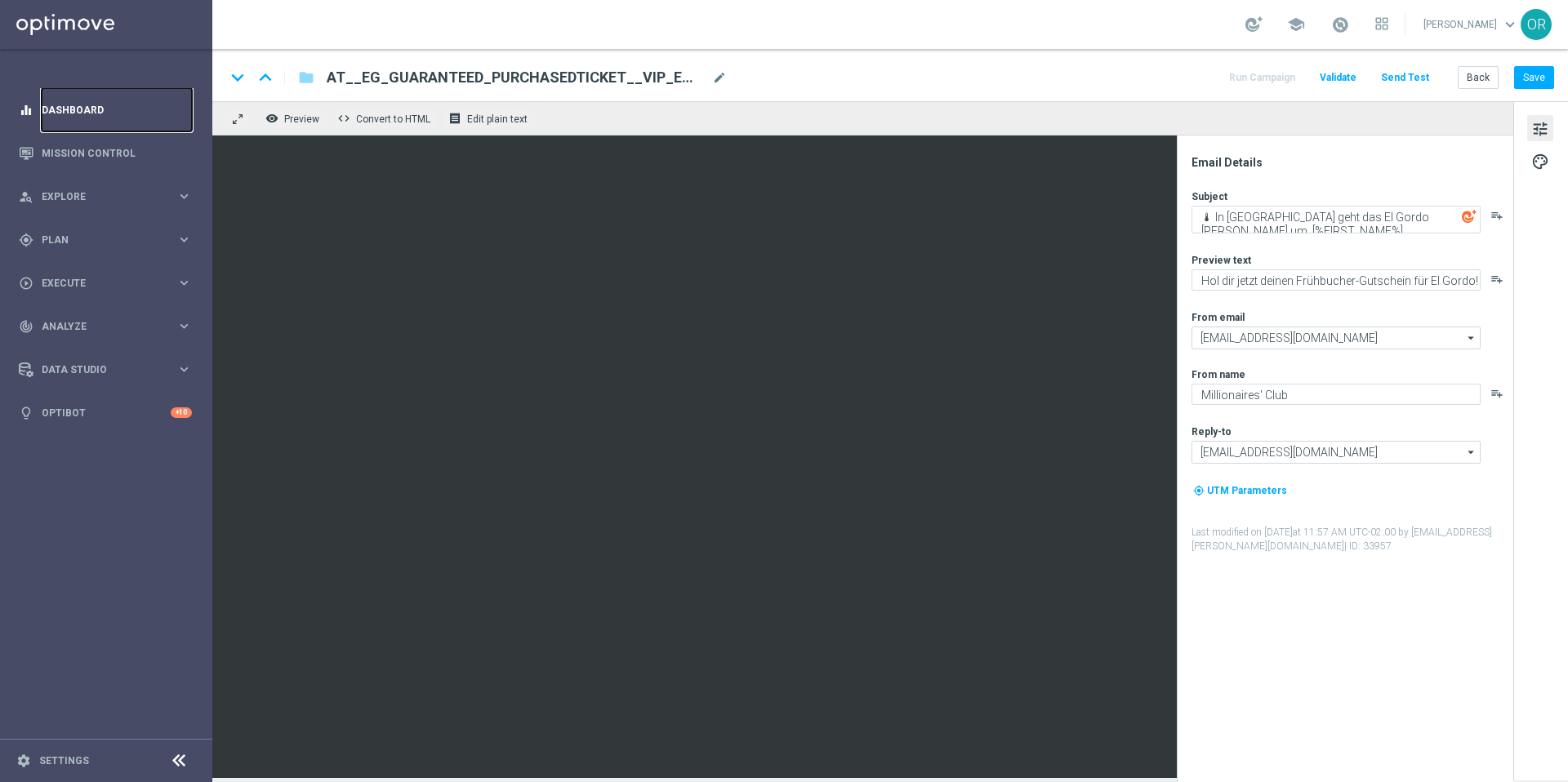
click at [46, 116] on link "Dashboard" at bounding box center [117, 110] width 151 height 44
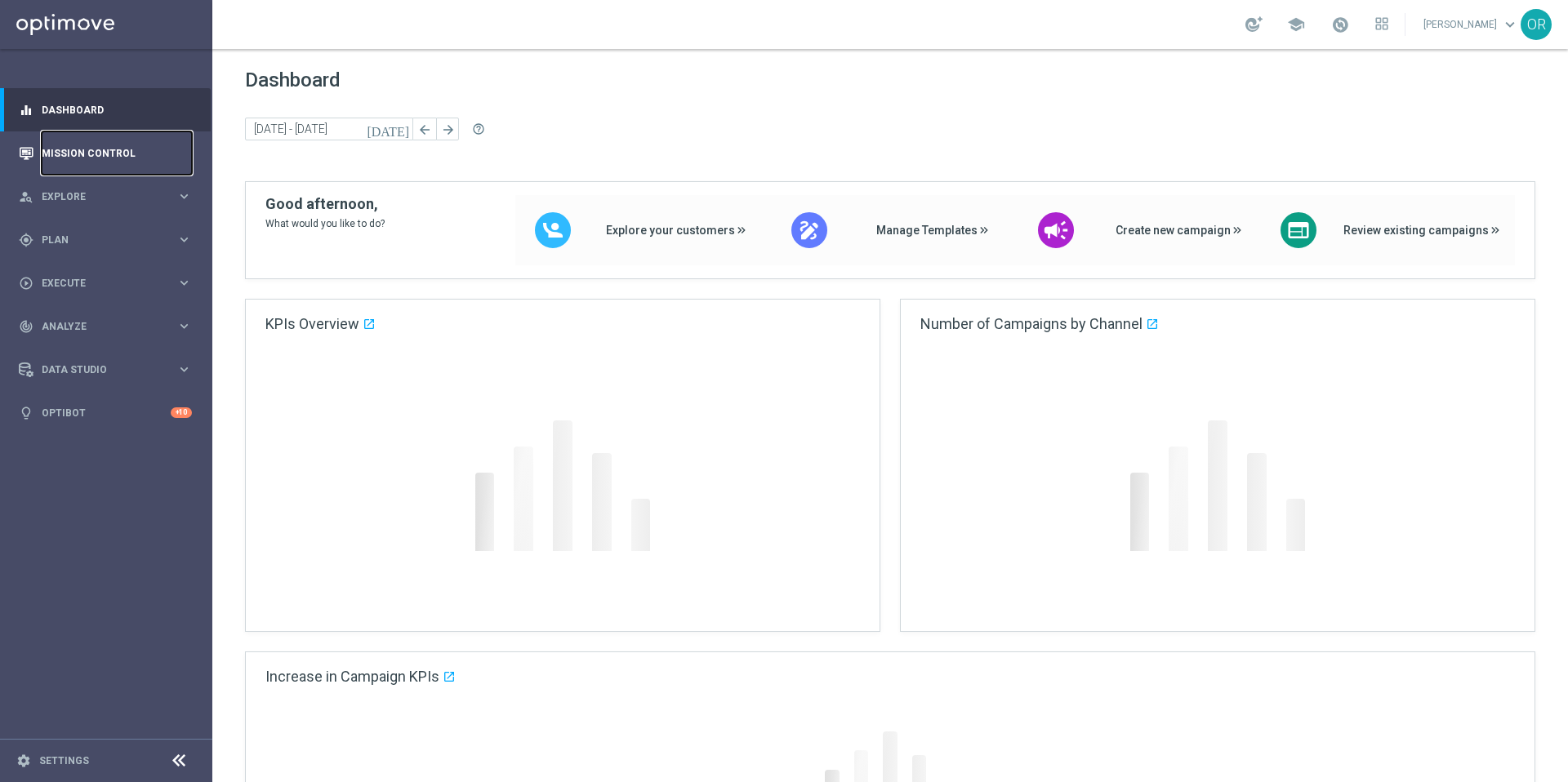
click at [98, 151] on link "Mission Control" at bounding box center [117, 153] width 151 height 44
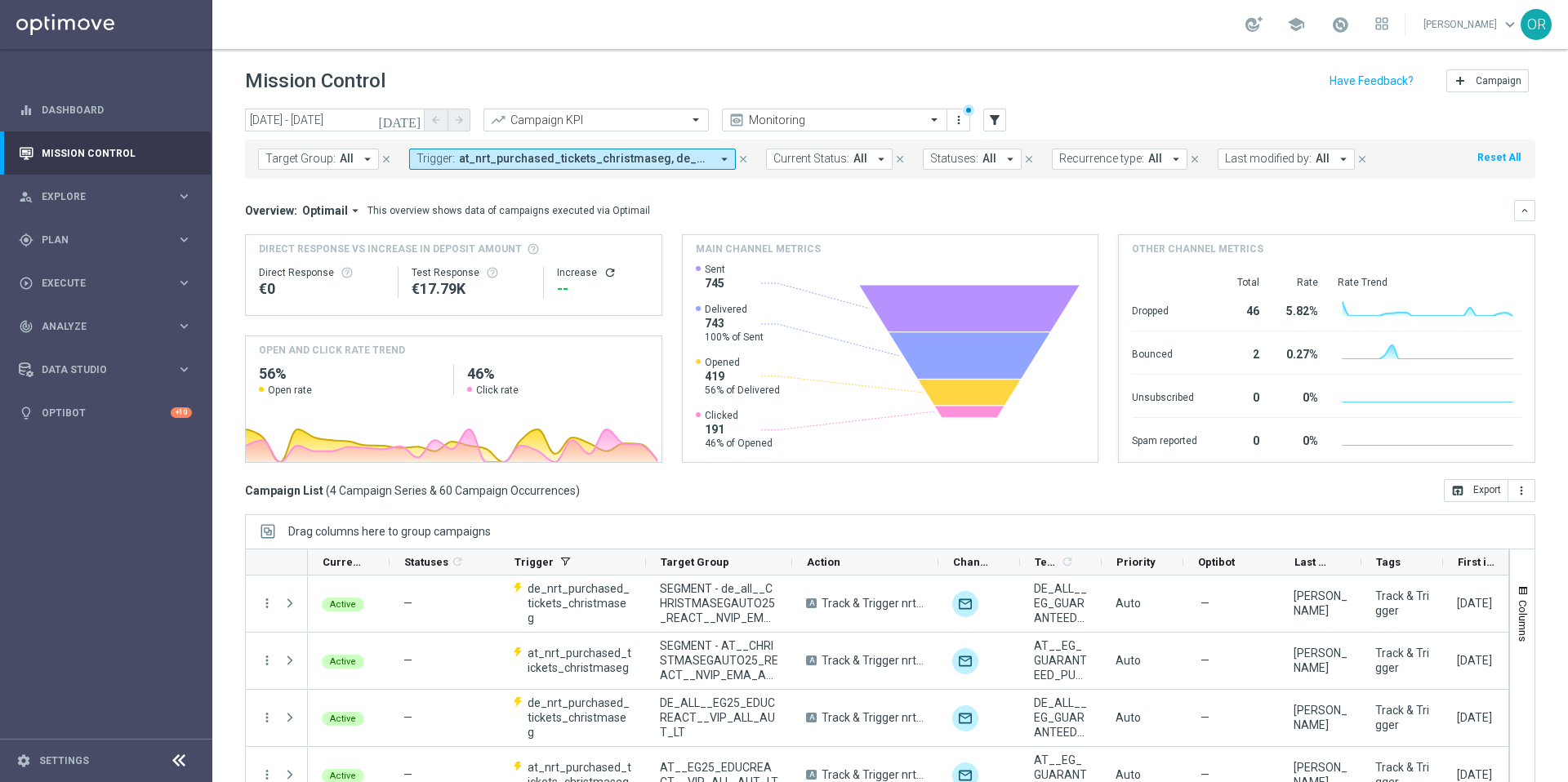
click at [488, 163] on span "at_nrt_purchased_tickets_christmaseg, de_nrt_purchased_tickets_christmaseg" at bounding box center [585, 158] width 252 height 14
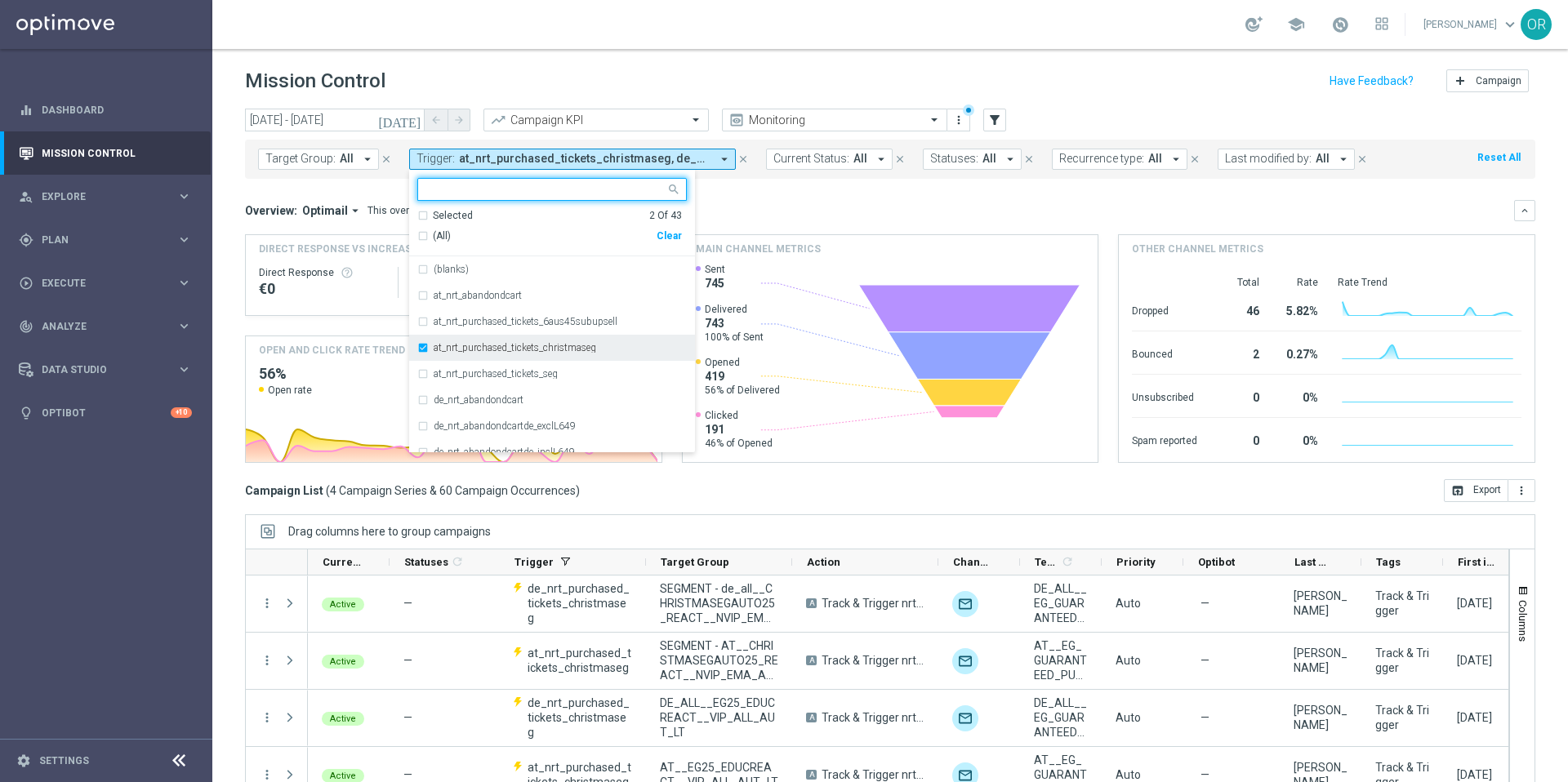
click at [419, 347] on div "at_nrt_purchased_tickets_christmaseg" at bounding box center [551, 347] width 270 height 27
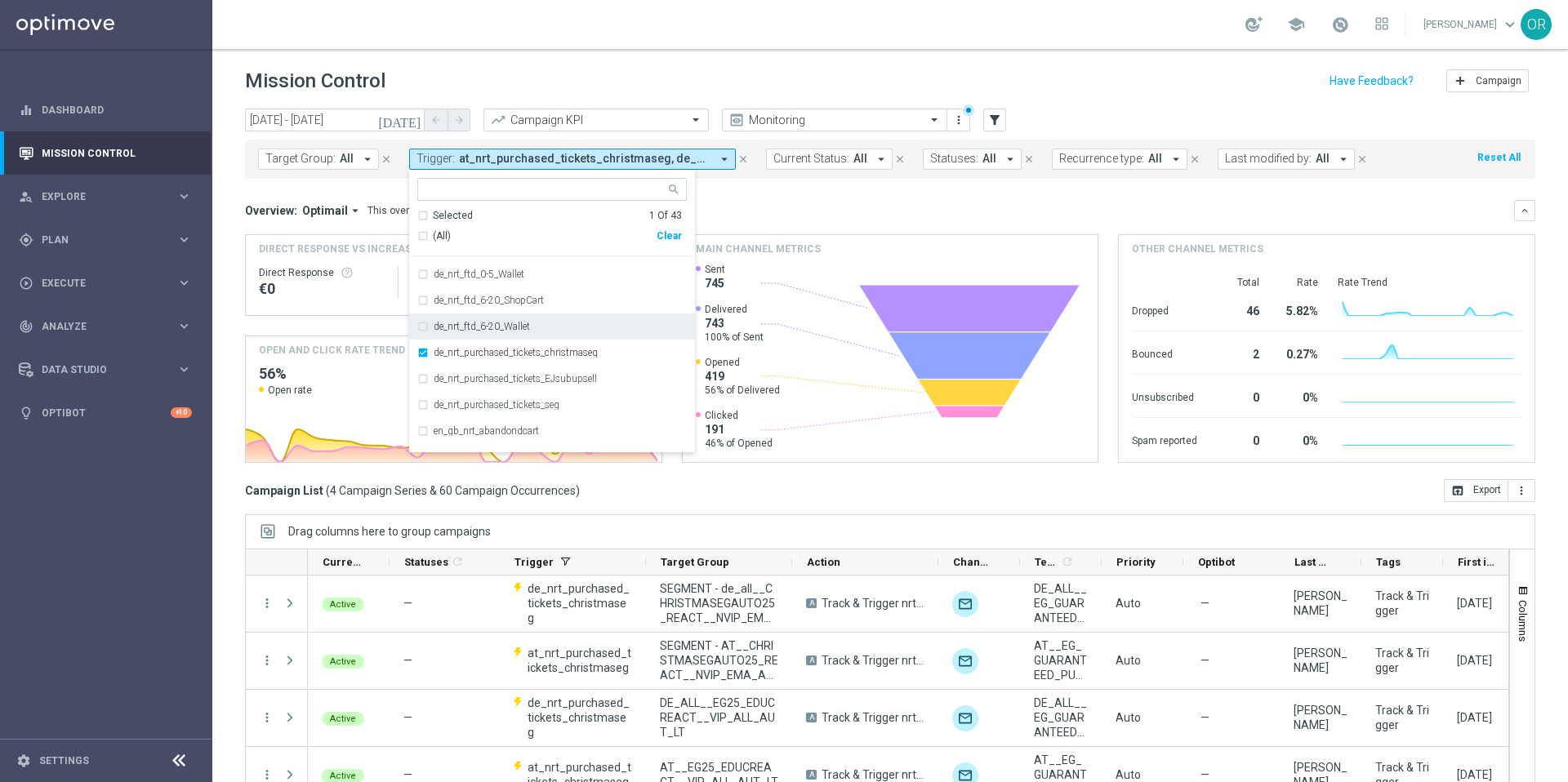
scroll to position [240, 0]
click at [419, 342] on div "de_nrt_purchased_tickets_christmaseg" at bounding box center [551, 341] width 270 height 27
click at [419, 321] on div "en_gb_nrt_abandondcart" at bounding box center [551, 320] width 270 height 27
click at [767, 201] on div "Overview: Optimail arrow_drop_down This overview shows data of campaigns execut…" at bounding box center [889, 210] width 1290 height 21
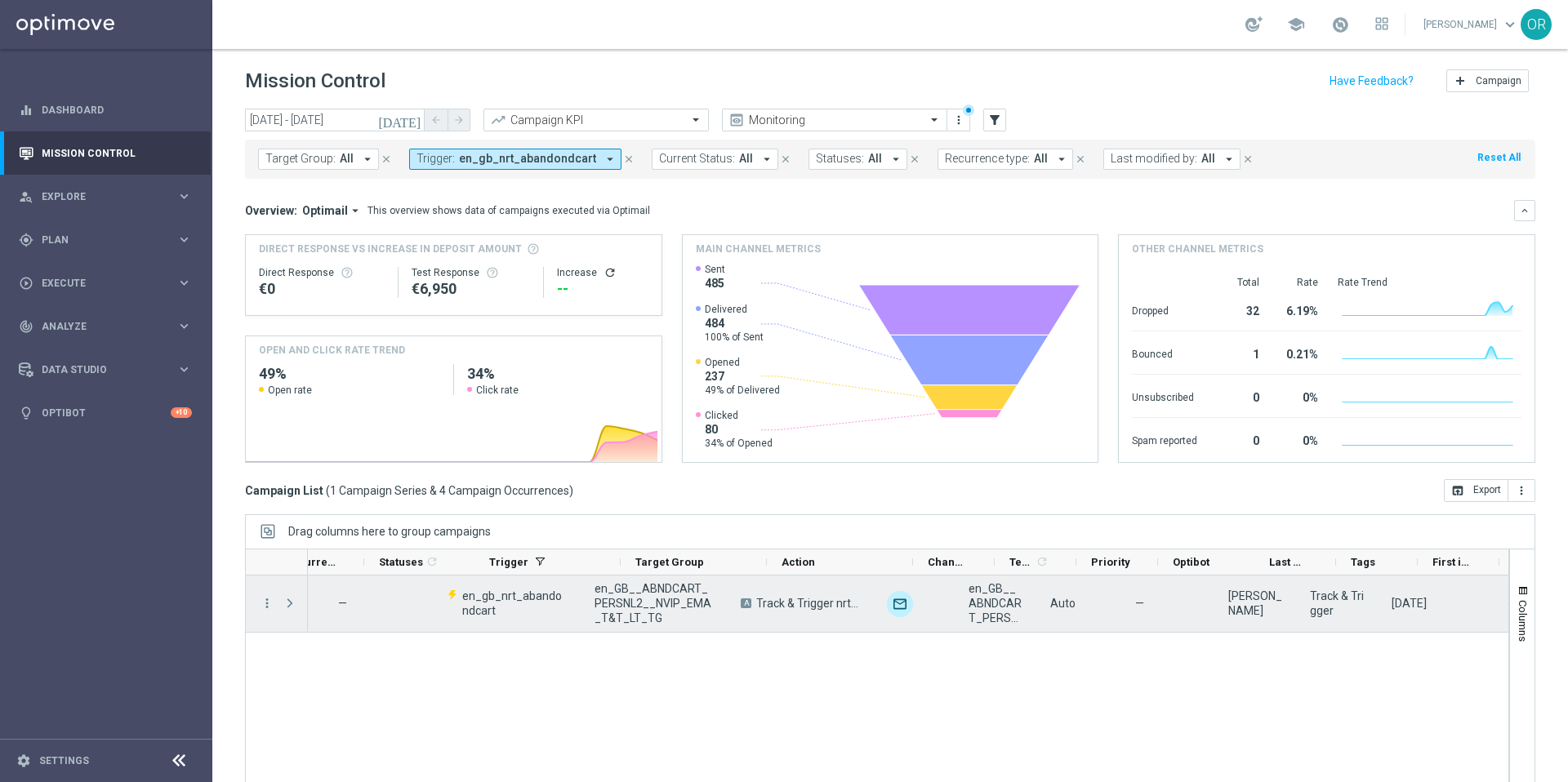
scroll to position [0, 0]
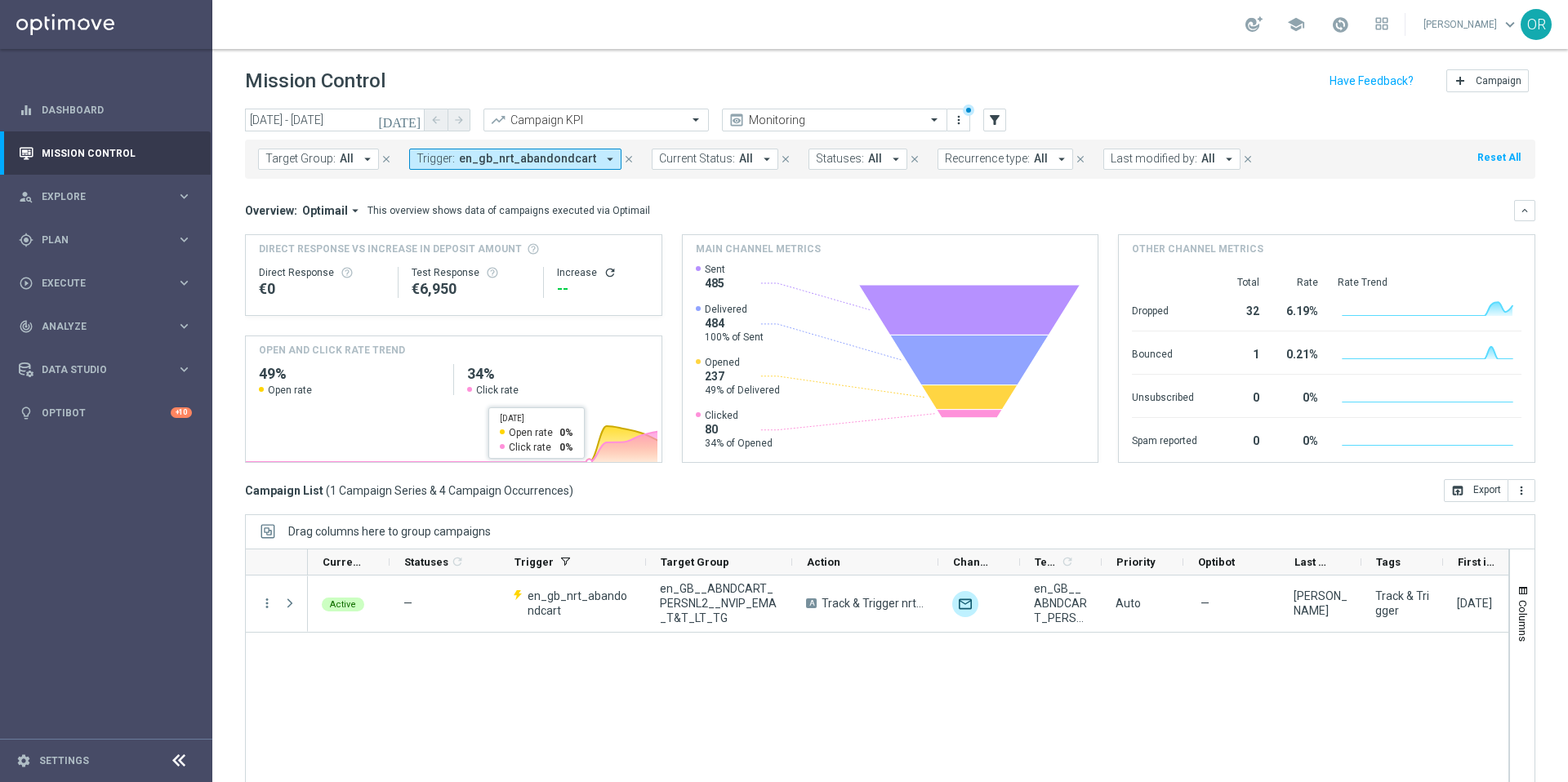
click at [597, 459] on icon at bounding box center [452, 446] width 413 height 30
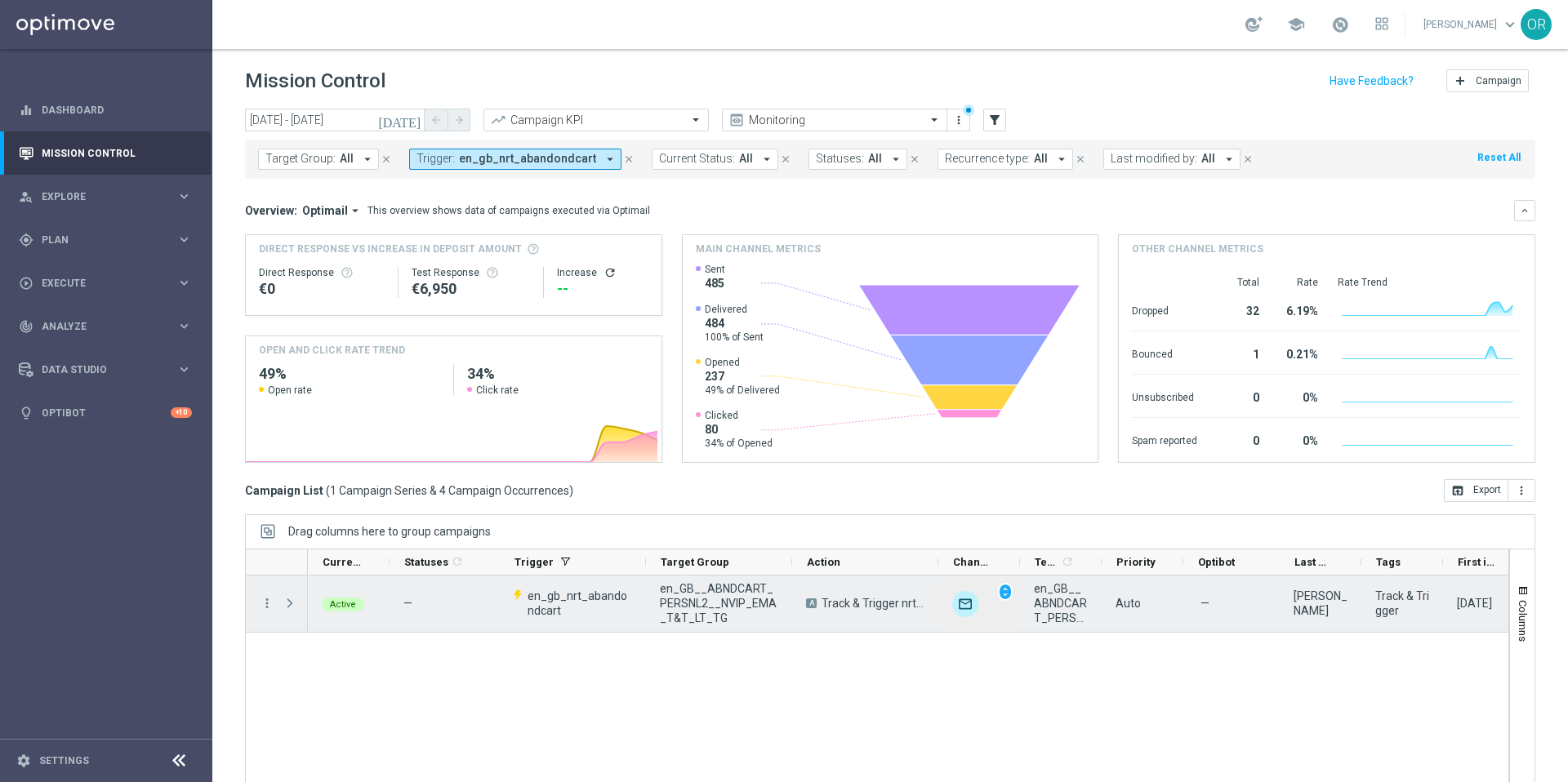
click at [965, 604] on img at bounding box center [965, 604] width 27 height 27
click at [967, 602] on img at bounding box center [965, 604] width 27 height 27
click at [1007, 590] on span "unfold_more" at bounding box center [1005, 591] width 11 height 11
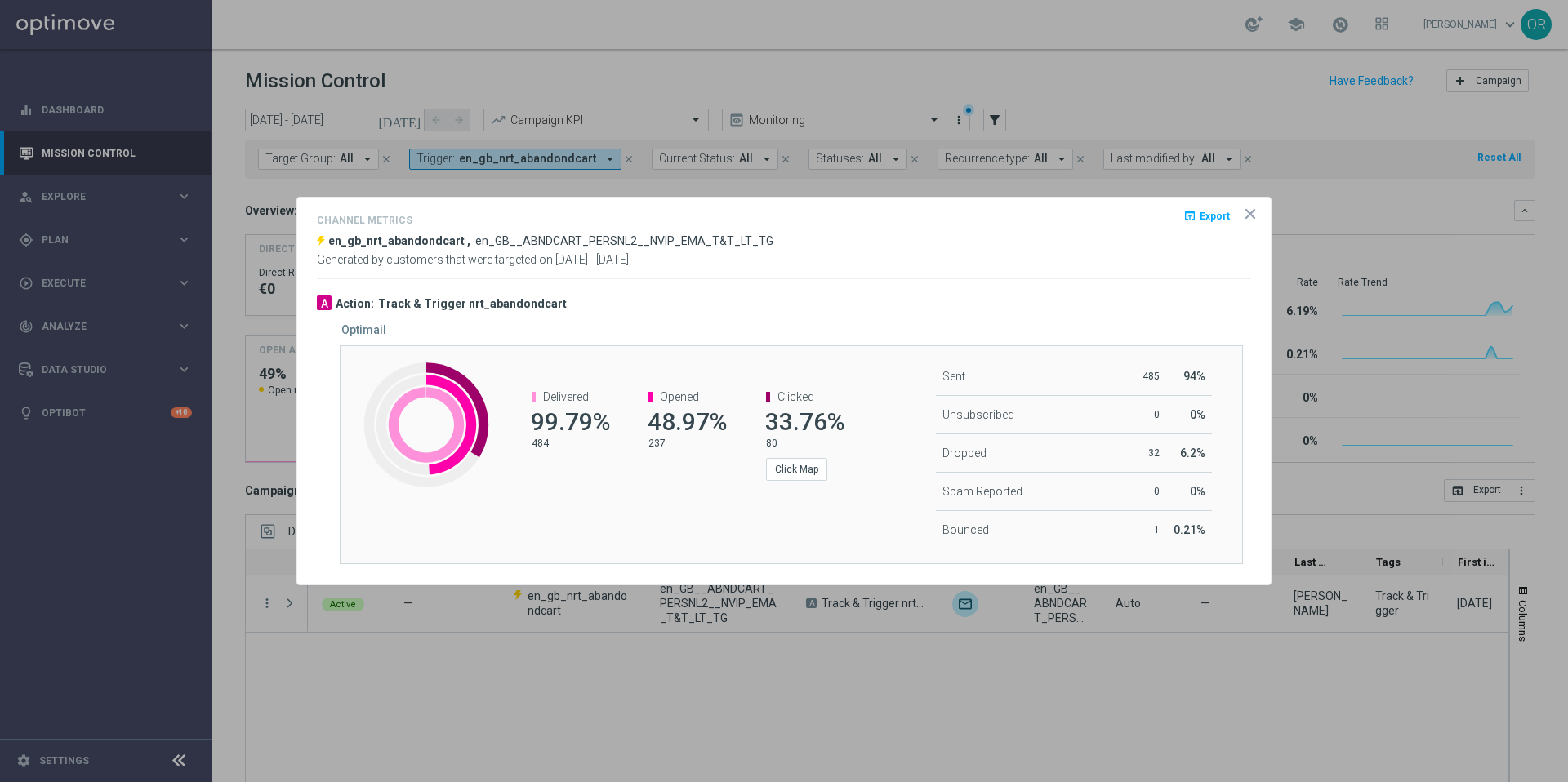
click at [1252, 210] on icon "icon" at bounding box center [1250, 214] width 9 height 9
